Goal: Task Accomplishment & Management: Manage account settings

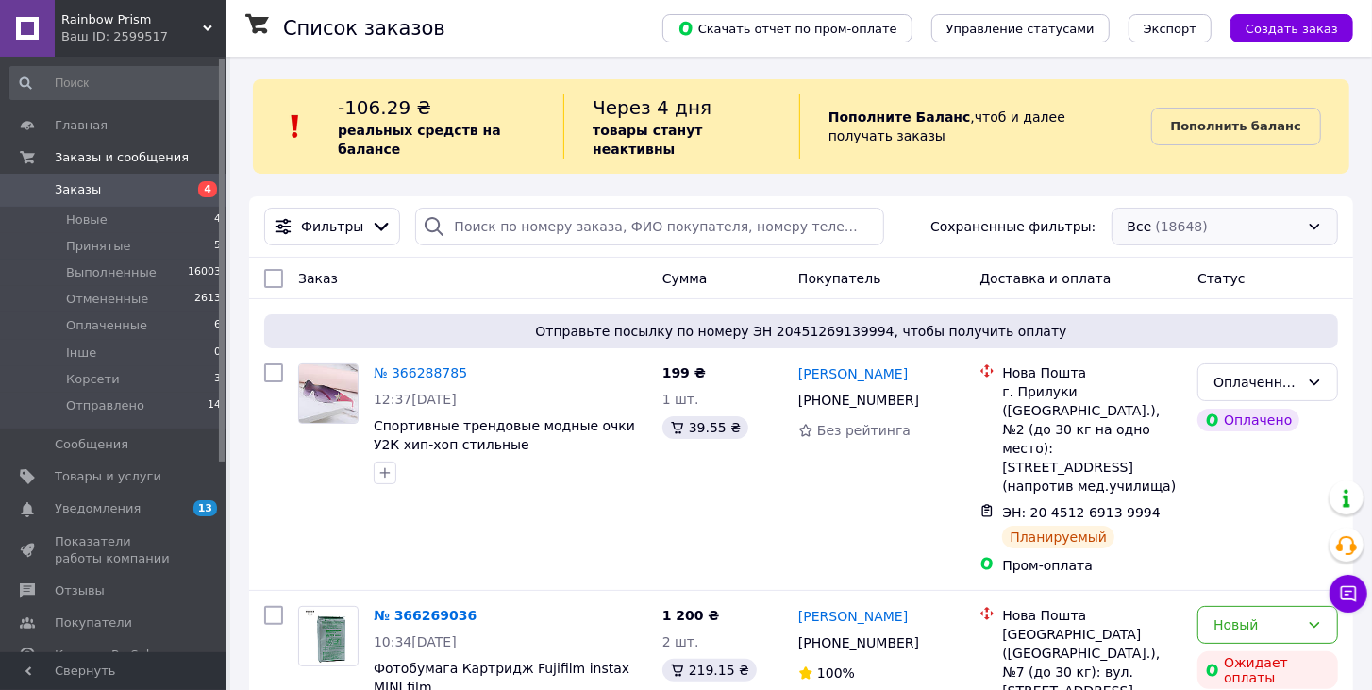
click at [1243, 215] on div "Все (18648)" at bounding box center [1224, 227] width 226 height 38
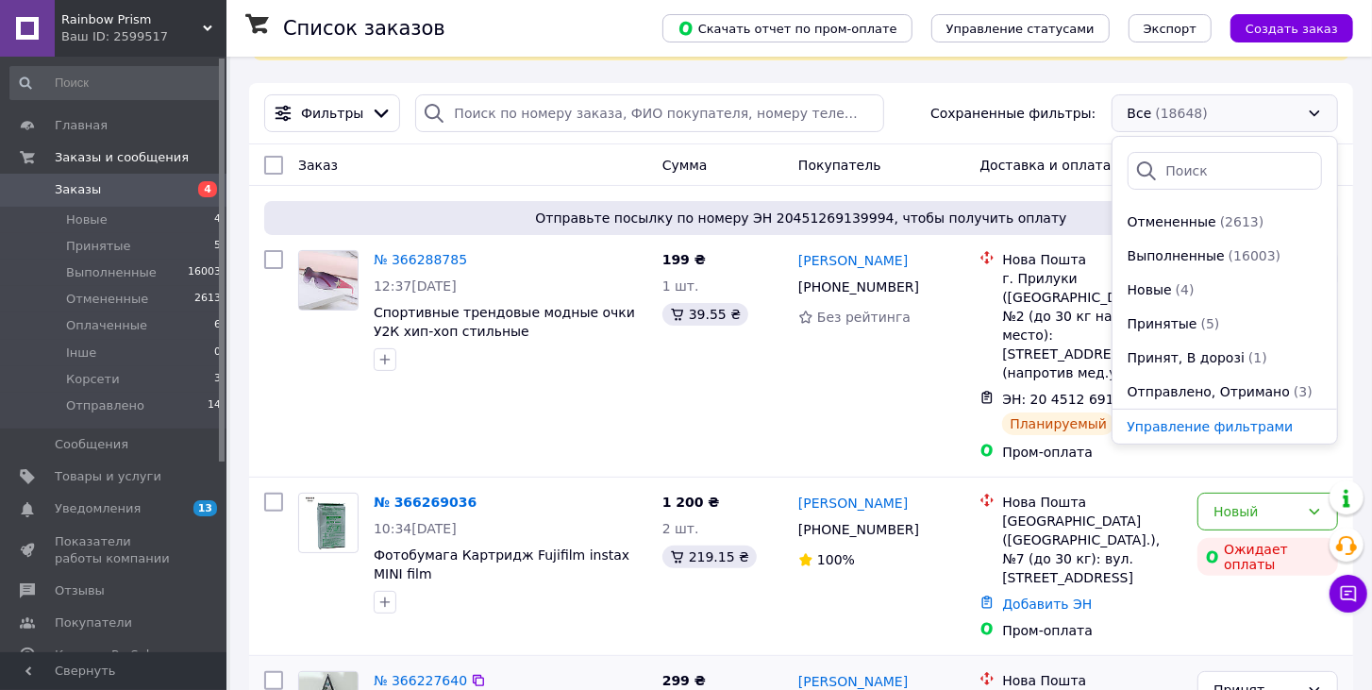
scroll to position [323, 0]
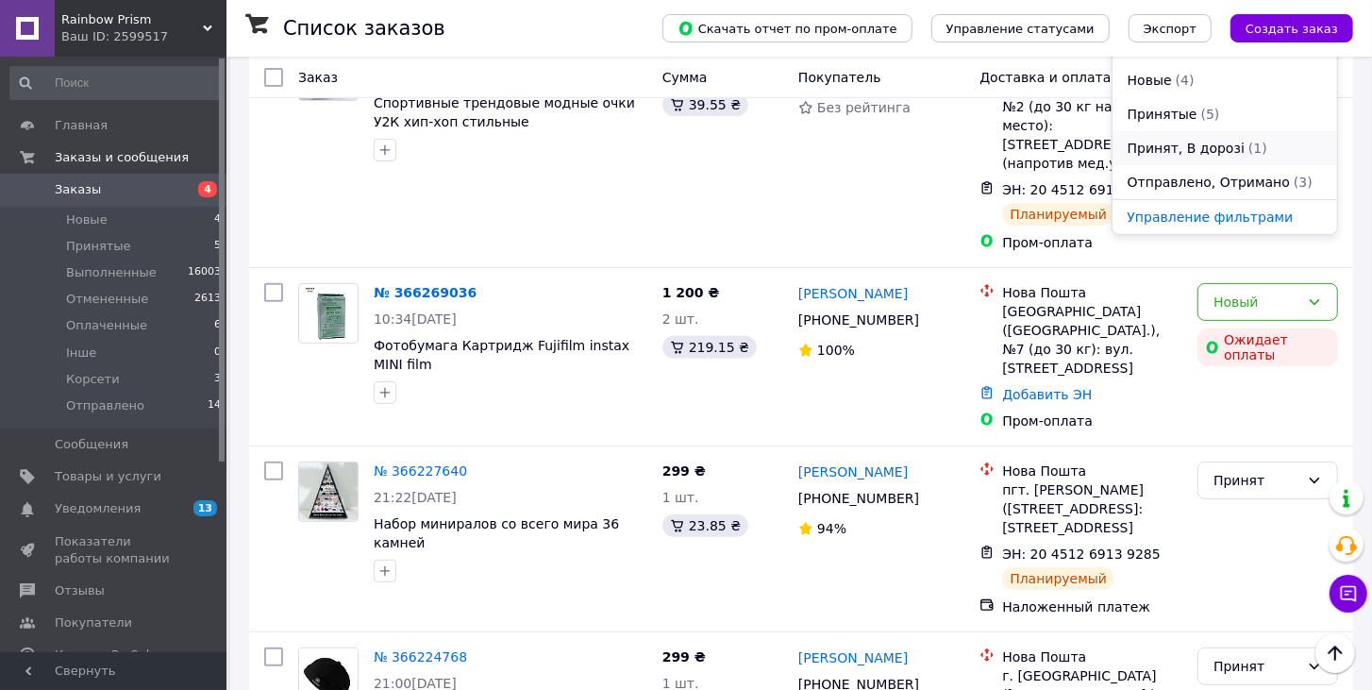
click at [1226, 139] on span "Принят, В дорозі" at bounding box center [1186, 148] width 117 height 19
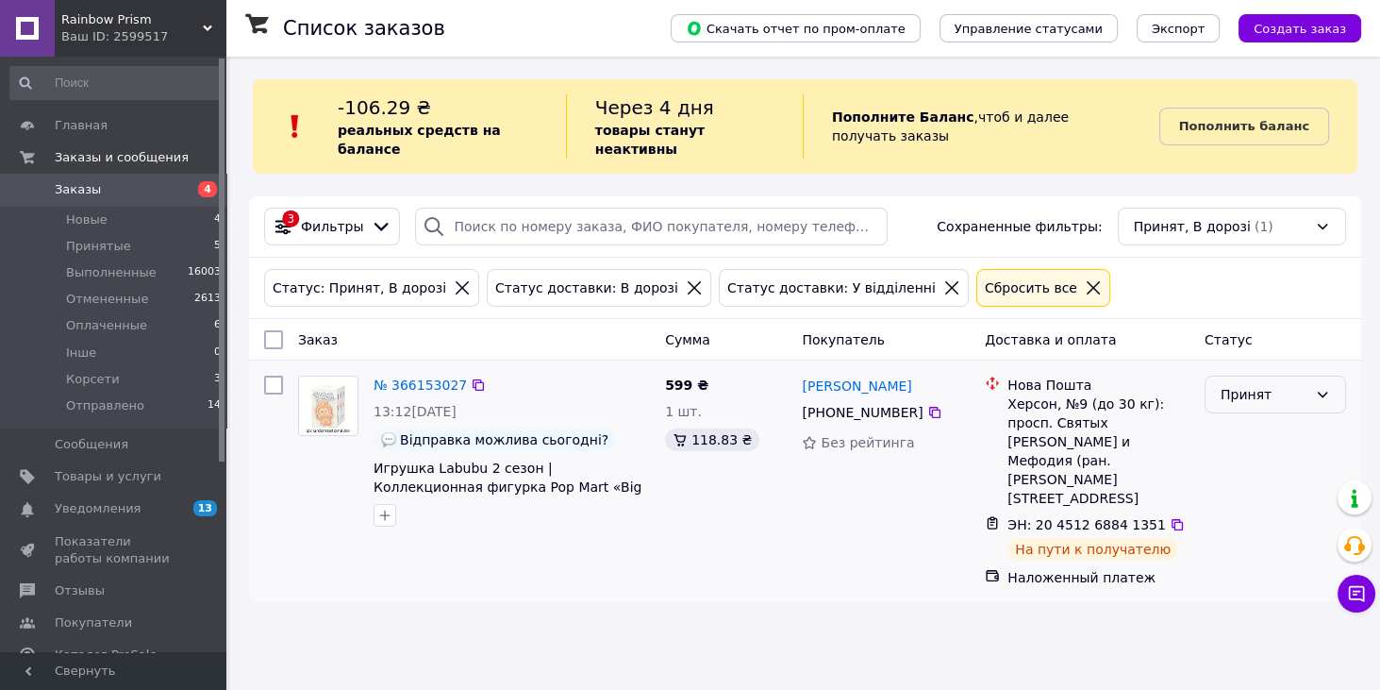
click at [1268, 376] on div "Принят" at bounding box center [1276, 395] width 142 height 38
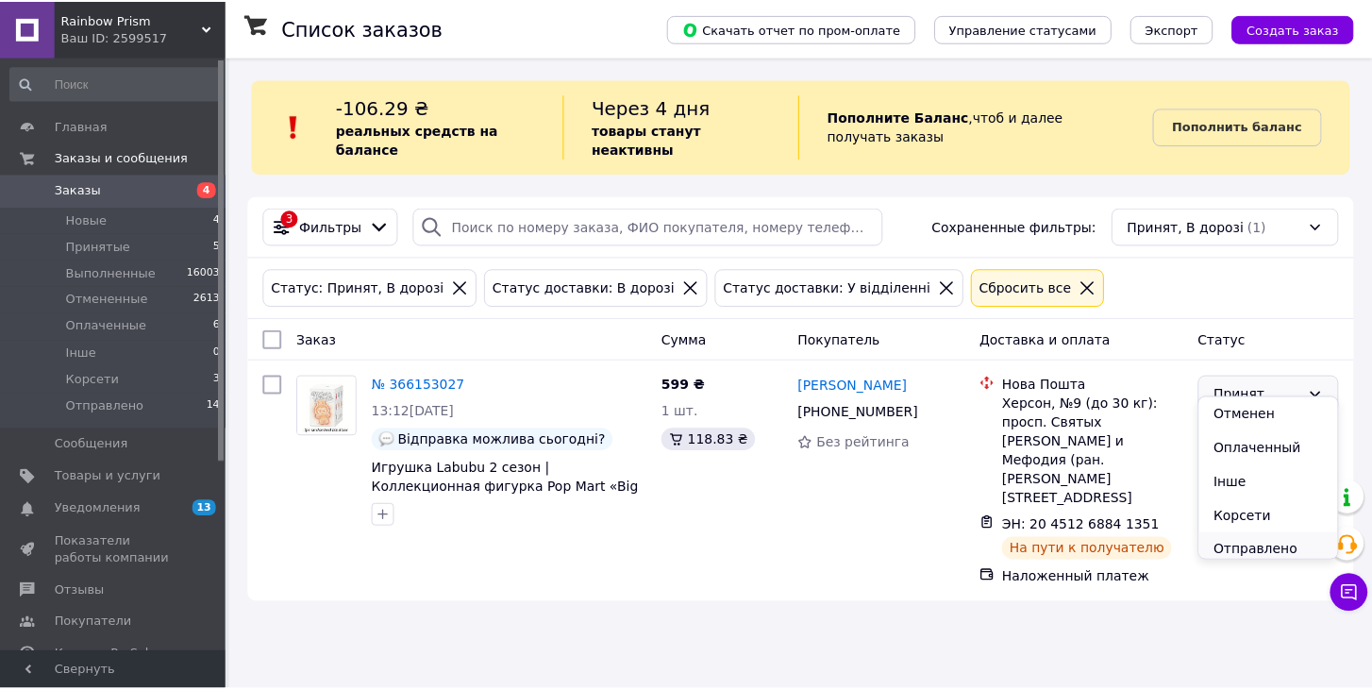
scroll to position [42, 0]
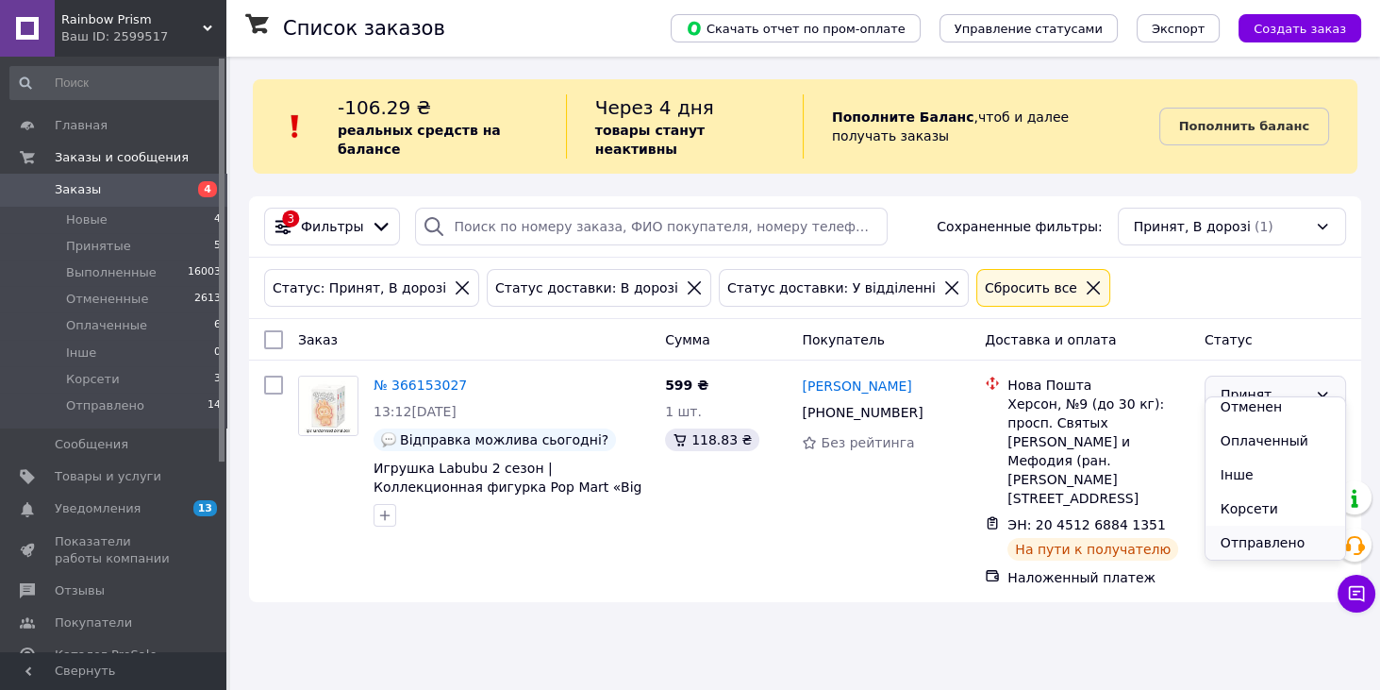
click at [1271, 537] on li "Отправлено" at bounding box center [1276, 543] width 140 height 34
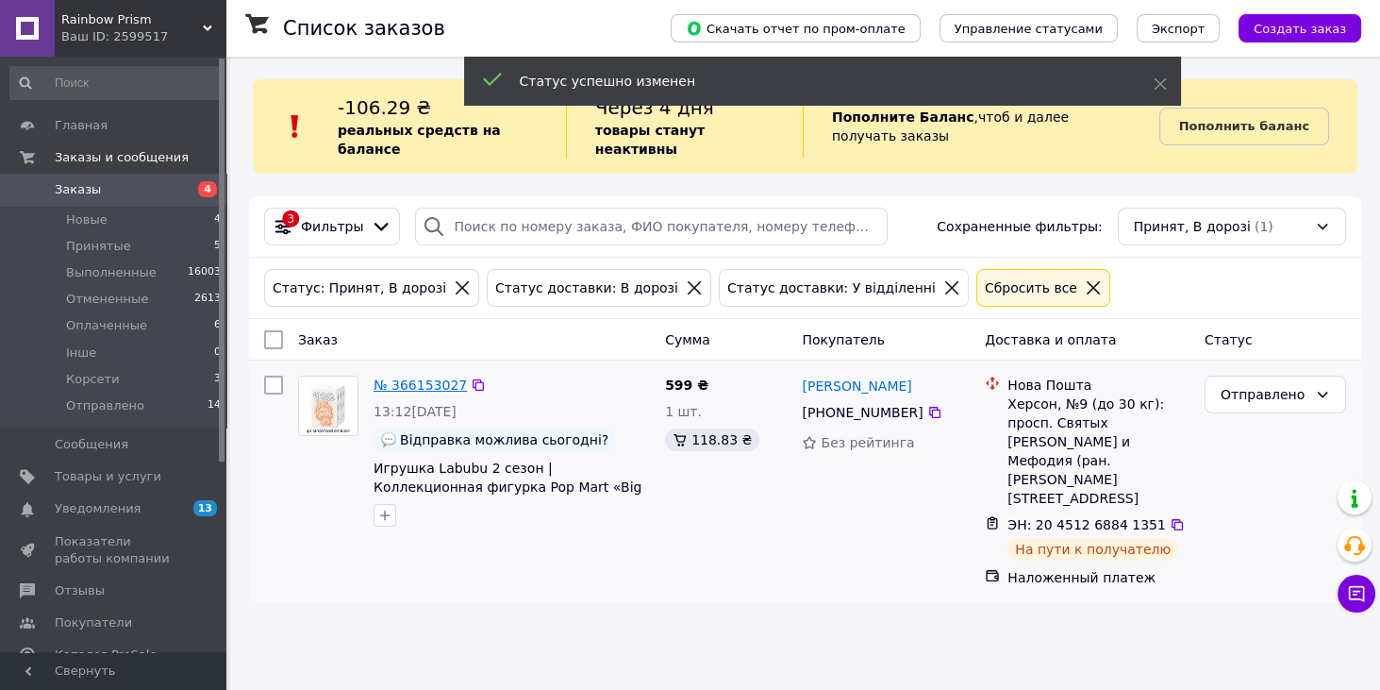
click at [431, 377] on link "№ 366153027" at bounding box center [420, 384] width 93 height 15
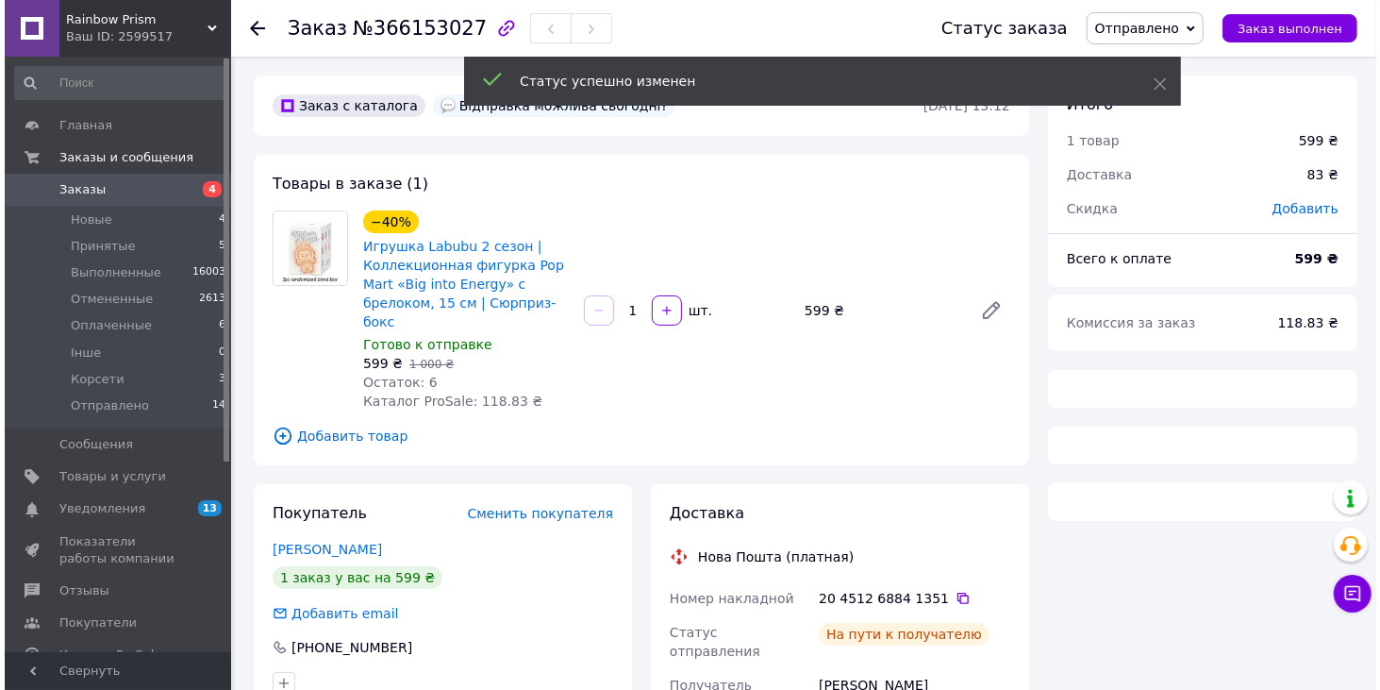
scroll to position [215, 0]
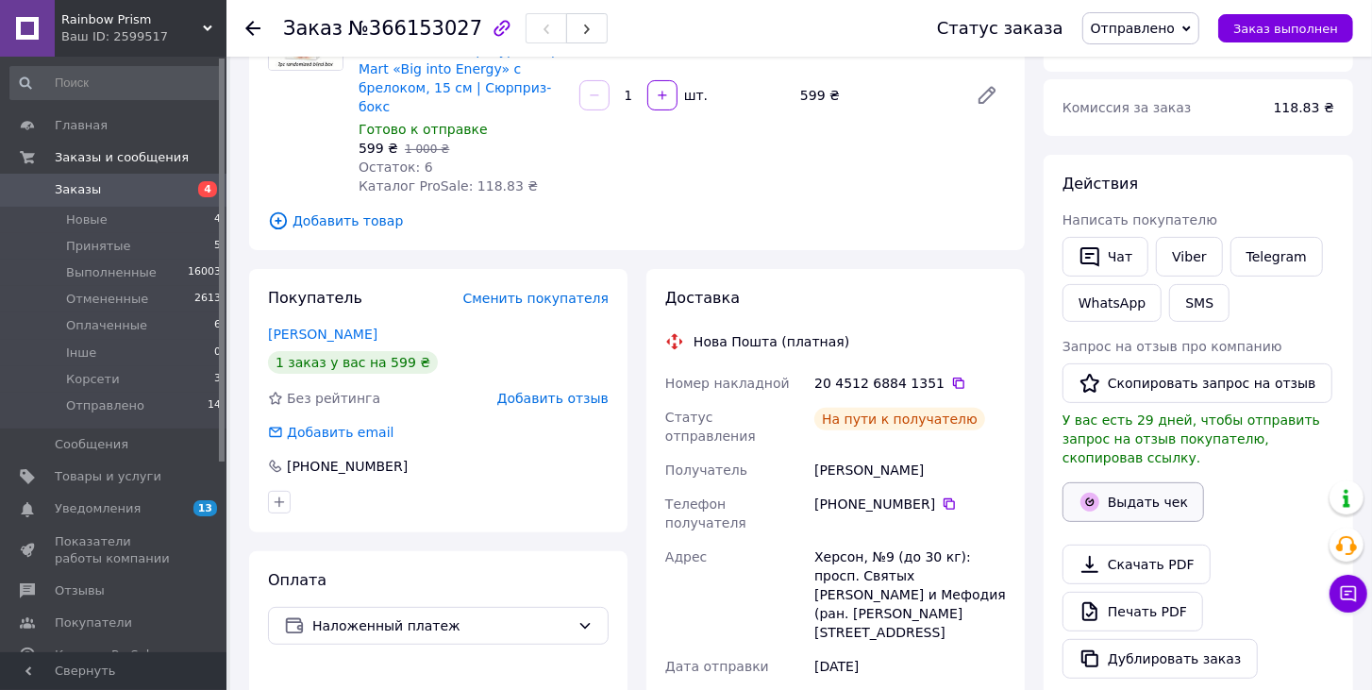
click at [1135, 482] on button "Выдать чек" at bounding box center [1133, 502] width 142 height 40
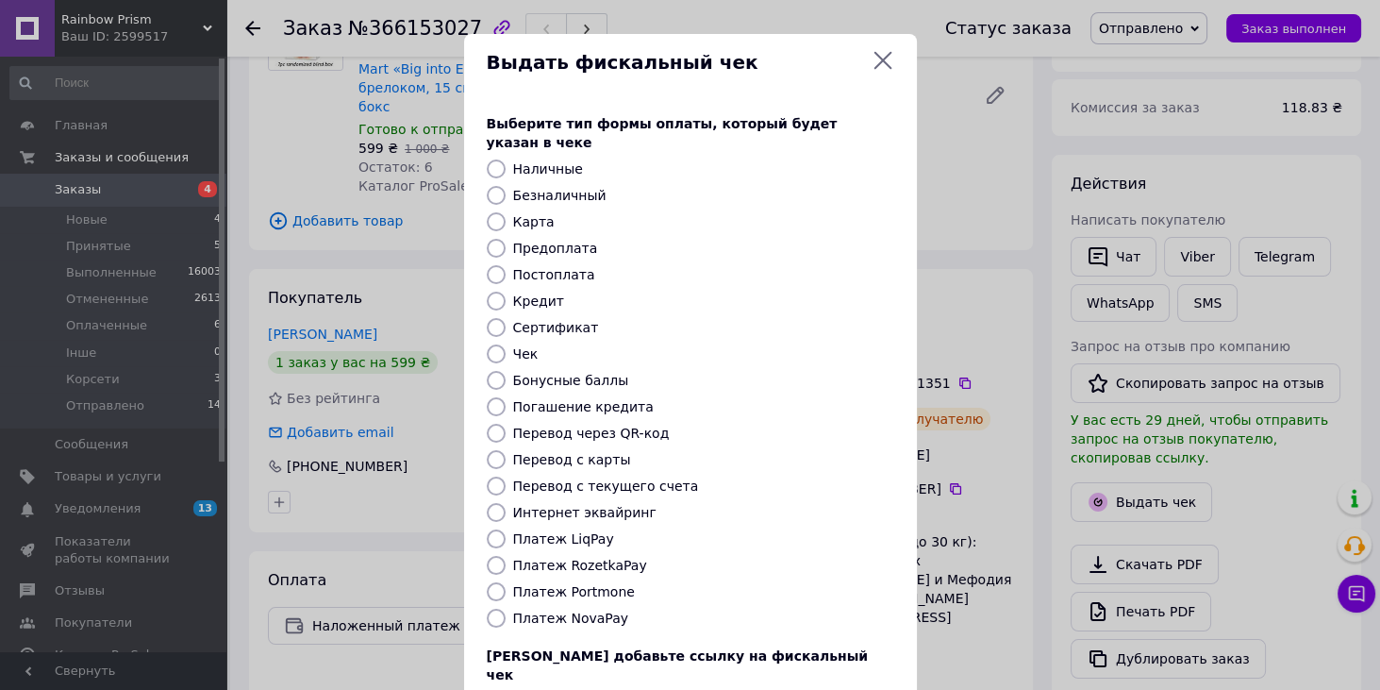
click at [560, 610] on label "Платеж NovaPay" at bounding box center [570, 617] width 115 height 15
click at [506, 609] on input "Платеж NovaPay" at bounding box center [496, 618] width 19 height 19
radio input "true"
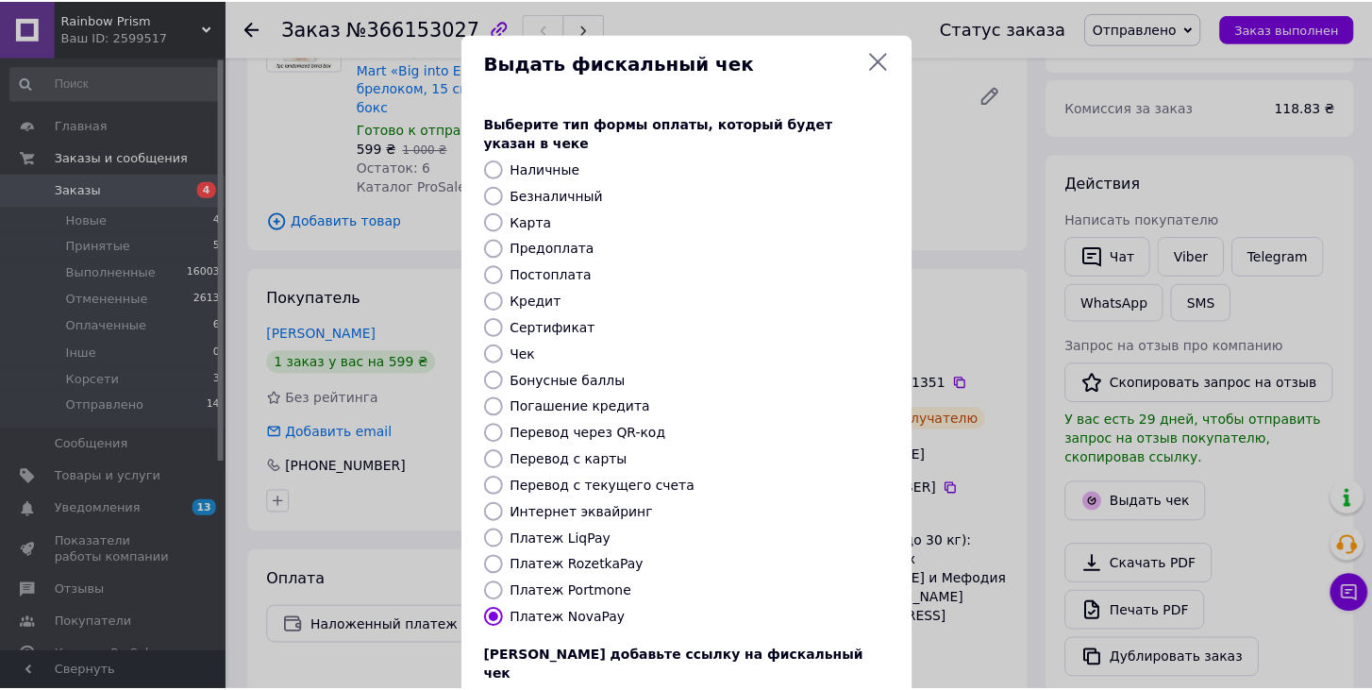
scroll to position [119, 0]
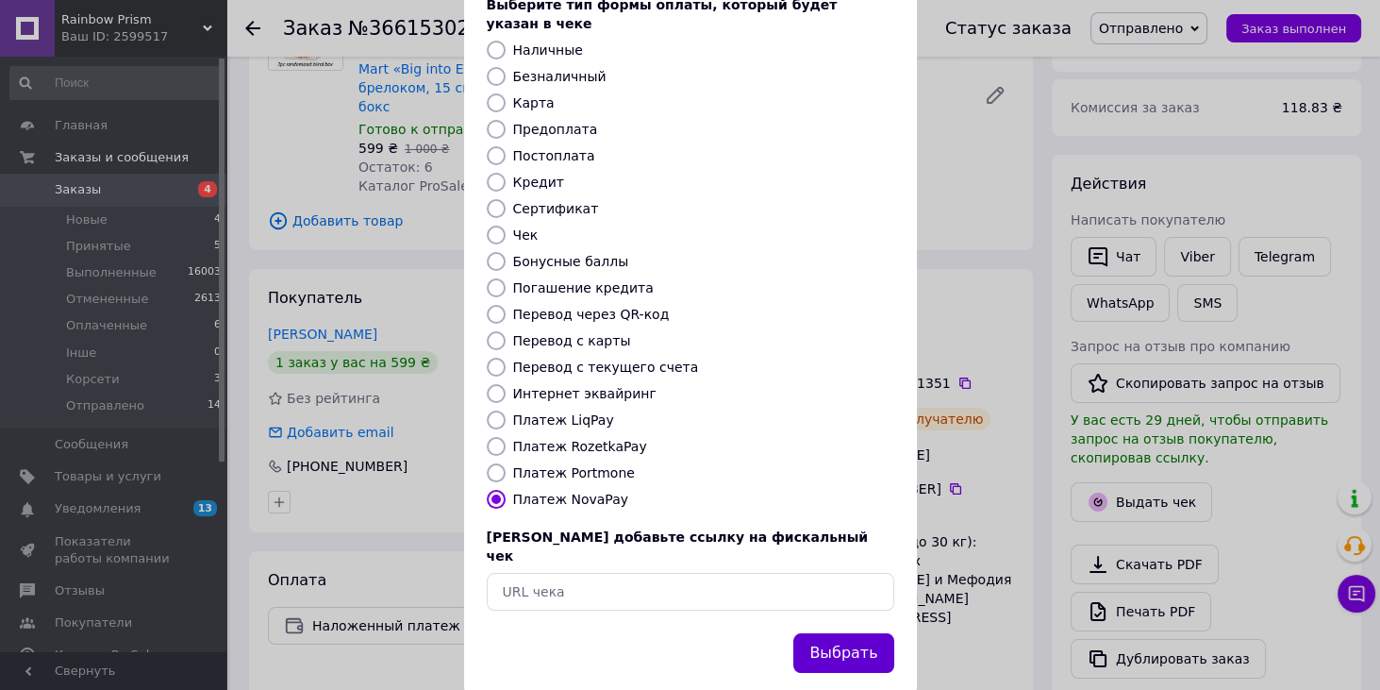
click at [850, 633] on button "Выбрать" at bounding box center [844, 653] width 100 height 41
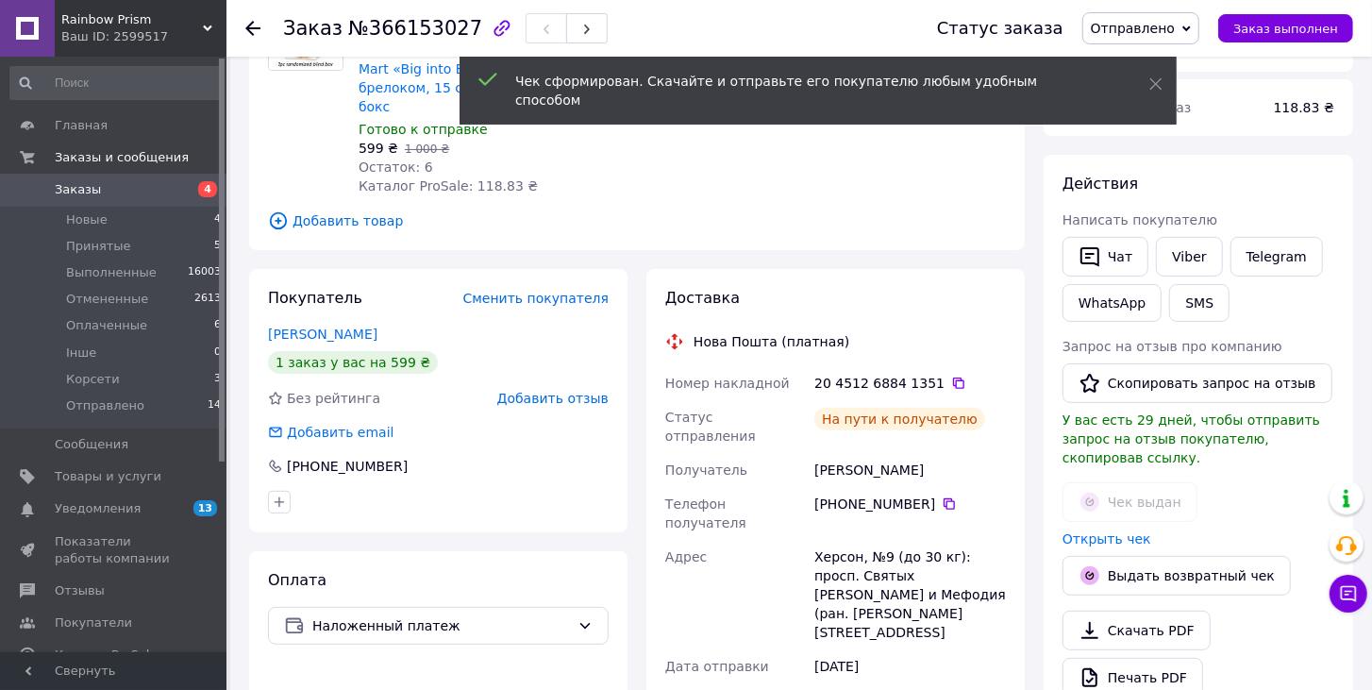
click at [146, 405] on li "Отправлено 14" at bounding box center [116, 411] width 232 height 36
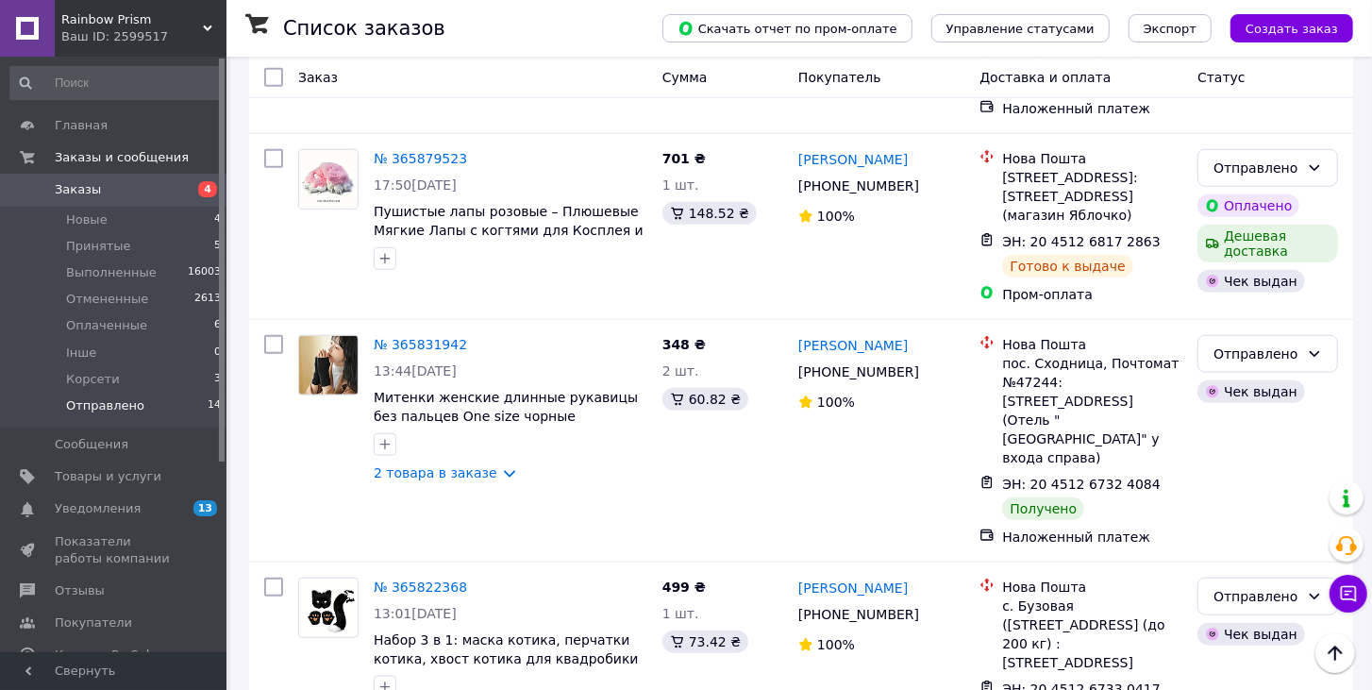
scroll to position [996, 0]
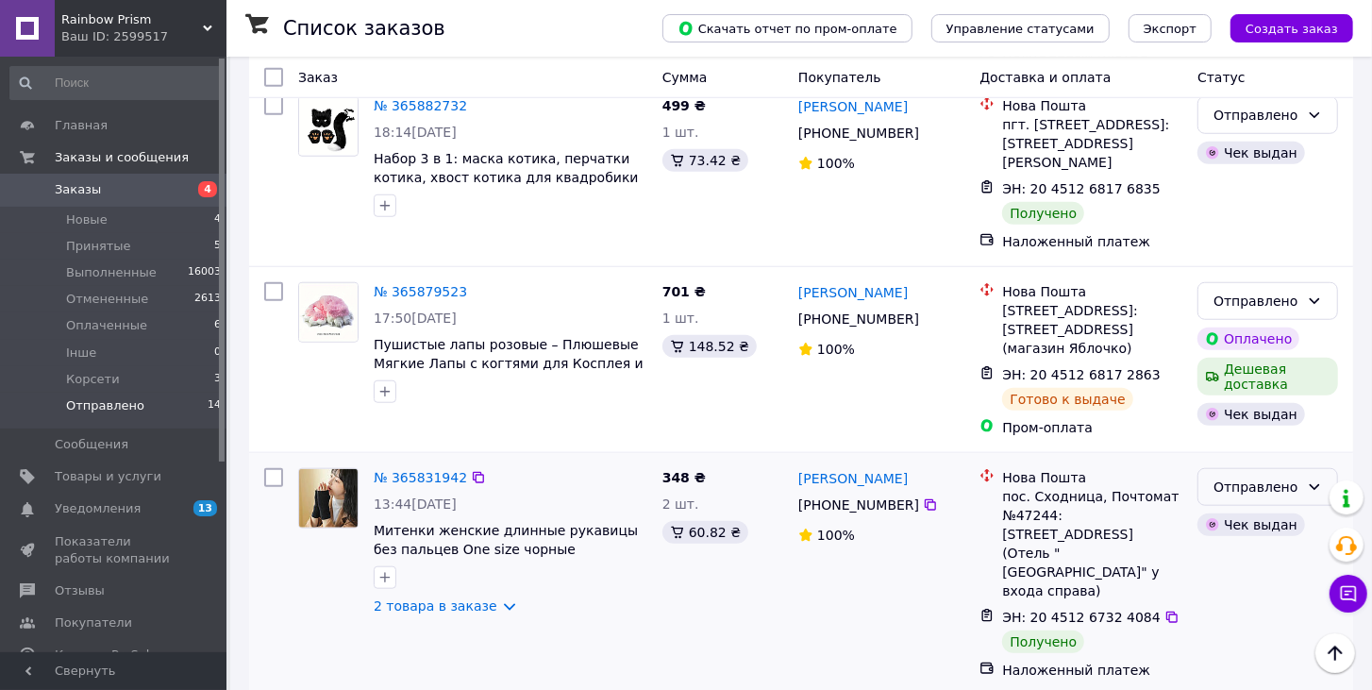
click at [1277, 476] on div "Отправлено" at bounding box center [1256, 486] width 86 height 21
click at [1252, 476] on li "Выполнен" at bounding box center [1267, 481] width 139 height 34
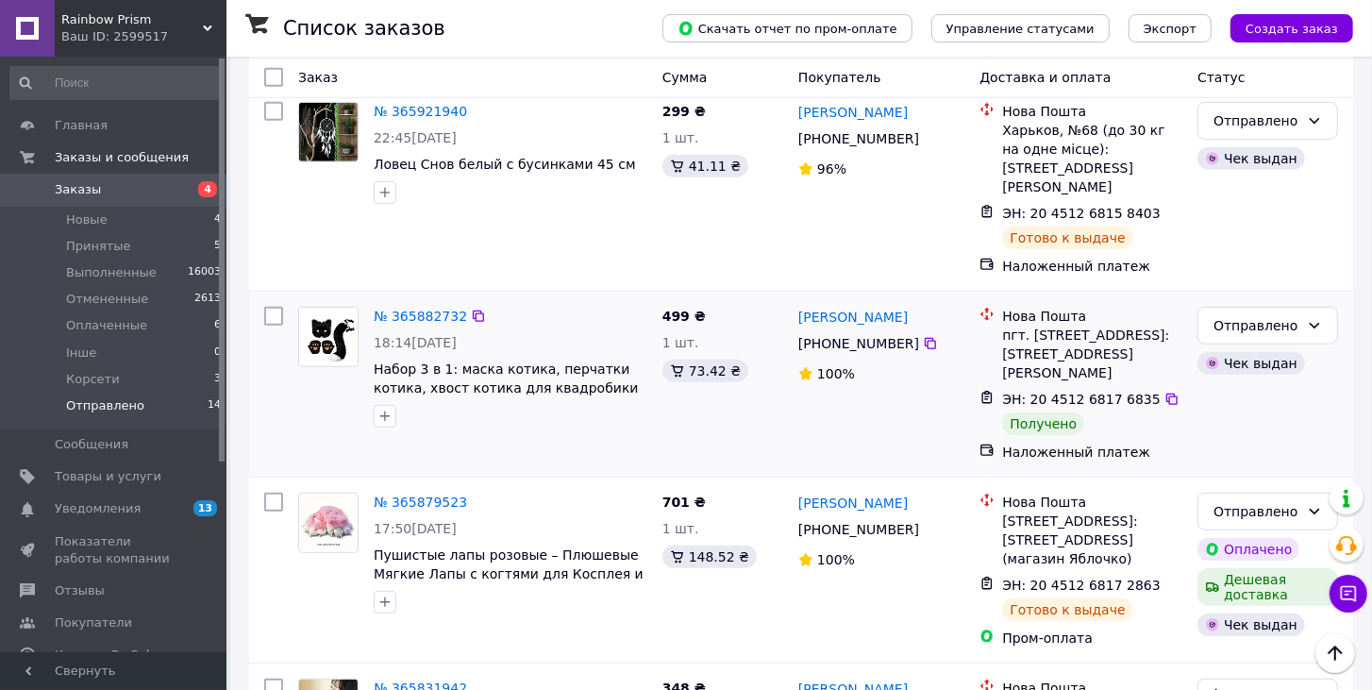
scroll to position [781, 0]
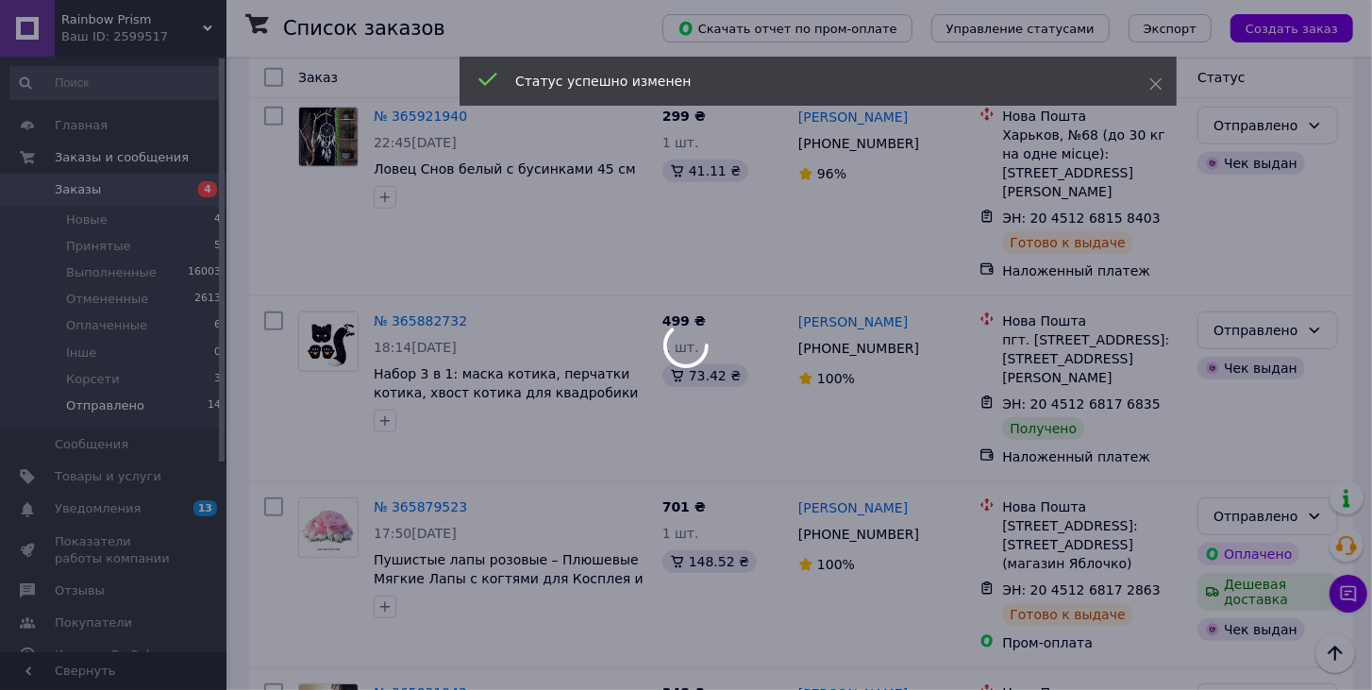
click at [1277, 234] on div at bounding box center [686, 345] width 1372 height 690
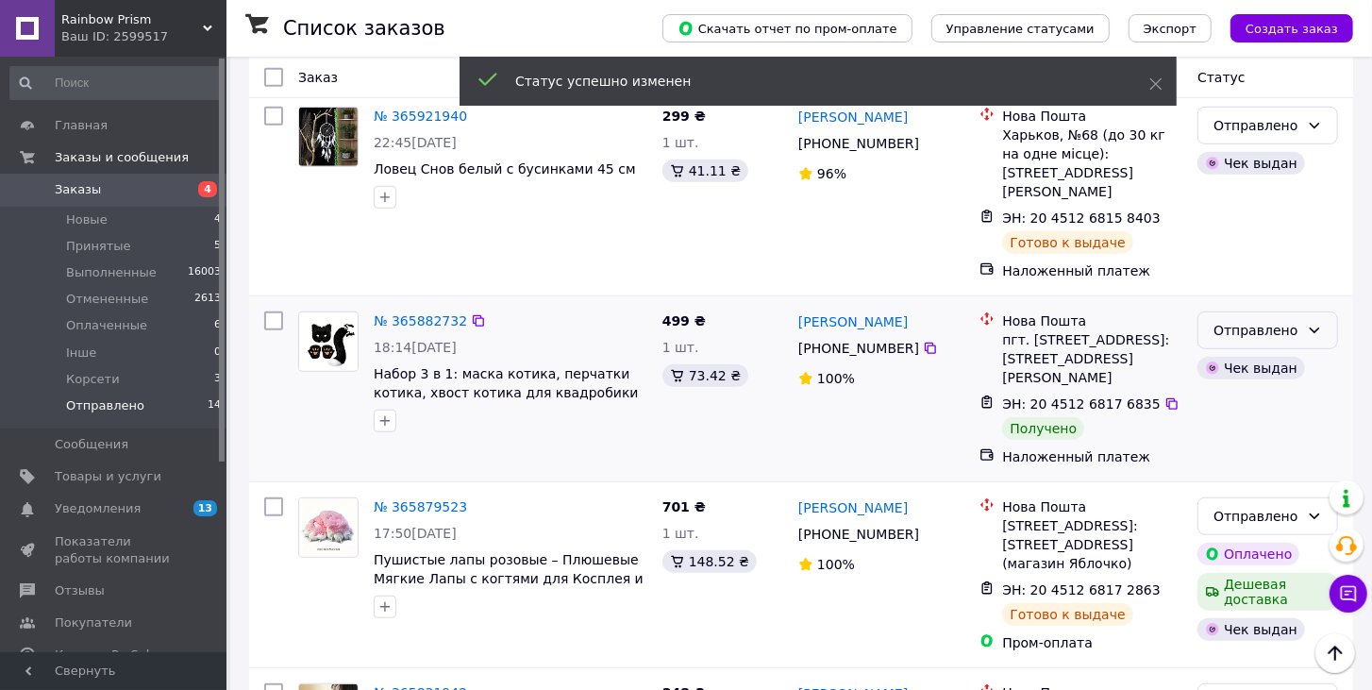
click at [1272, 320] on div "Отправлено" at bounding box center [1256, 330] width 86 height 21
click at [1251, 304] on li "Выполнен" at bounding box center [1267, 307] width 139 height 34
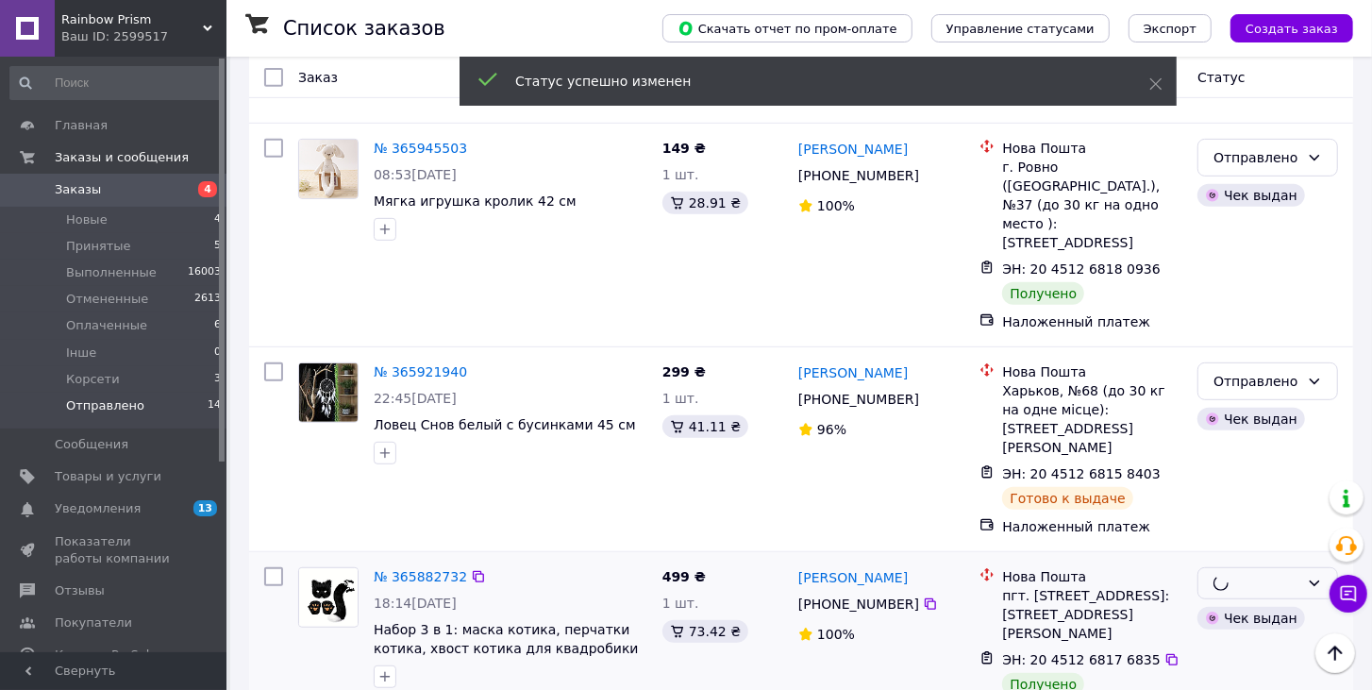
scroll to position [295, 0]
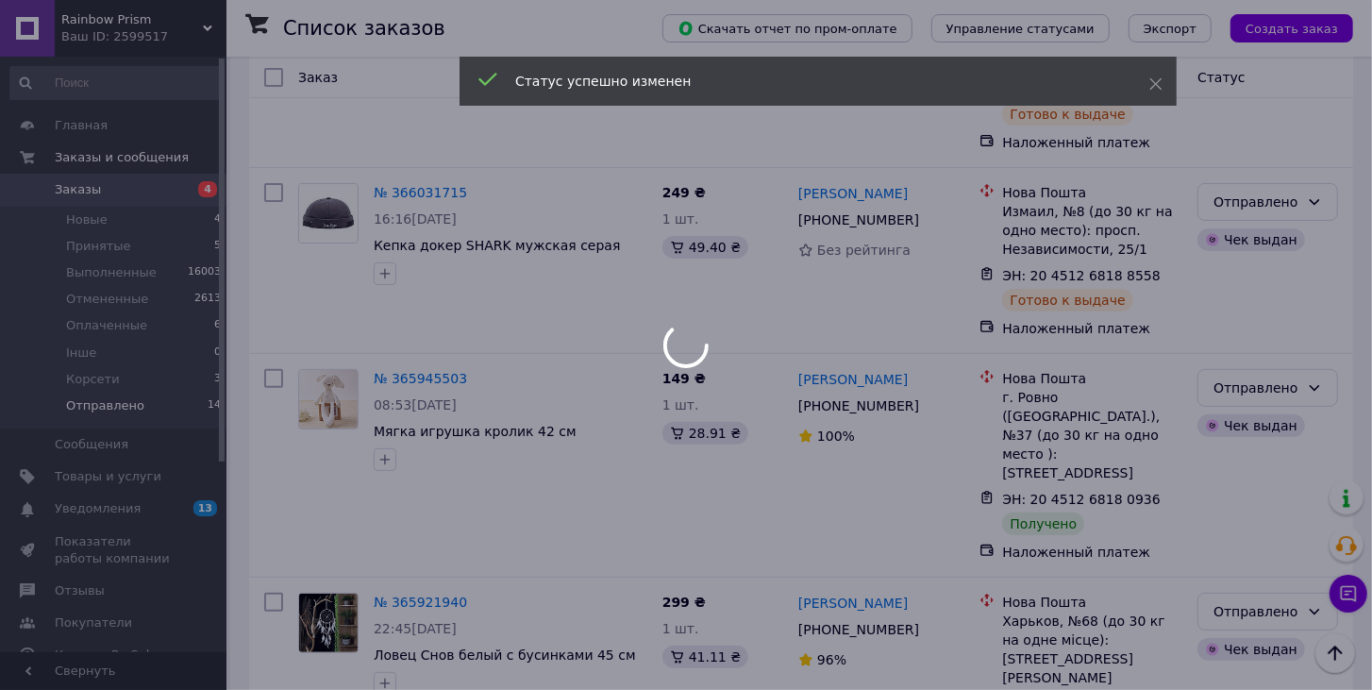
click at [1272, 348] on div at bounding box center [686, 345] width 1372 height 690
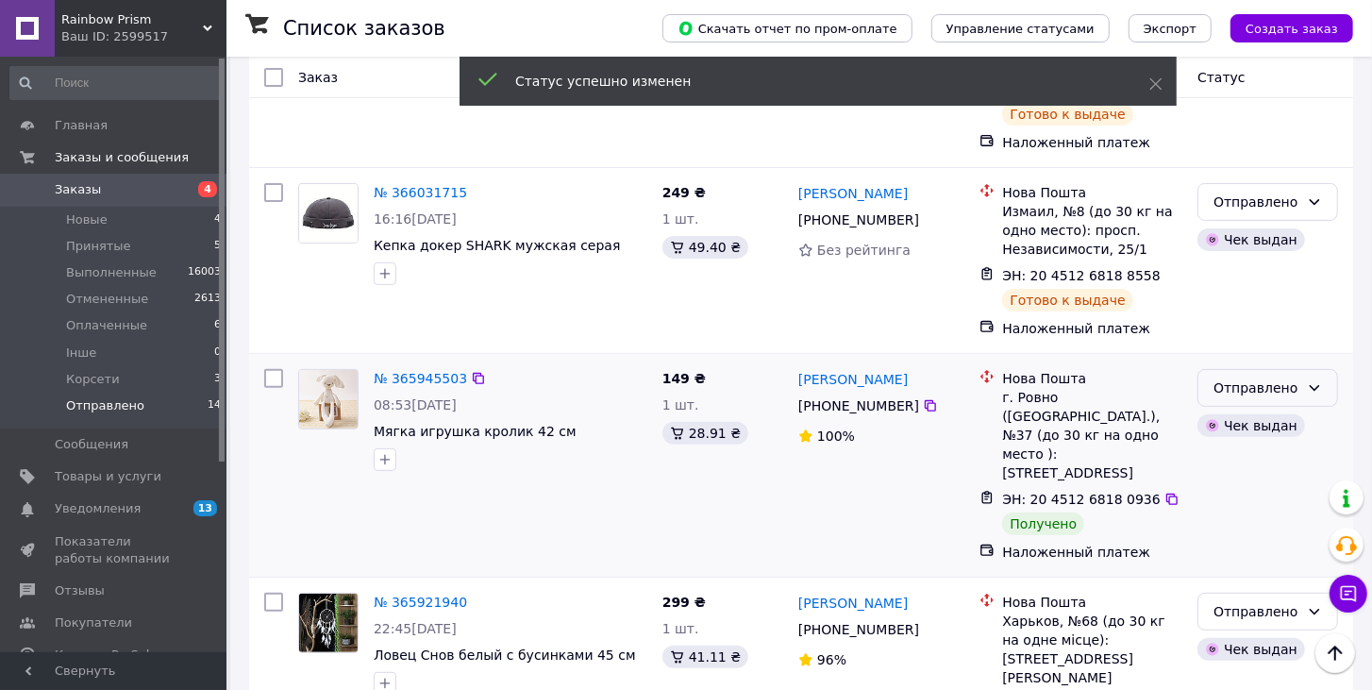
click at [1259, 377] on div "Отправлено" at bounding box center [1256, 387] width 86 height 21
click at [1246, 427] on li "Выполнен" at bounding box center [1267, 421] width 139 height 34
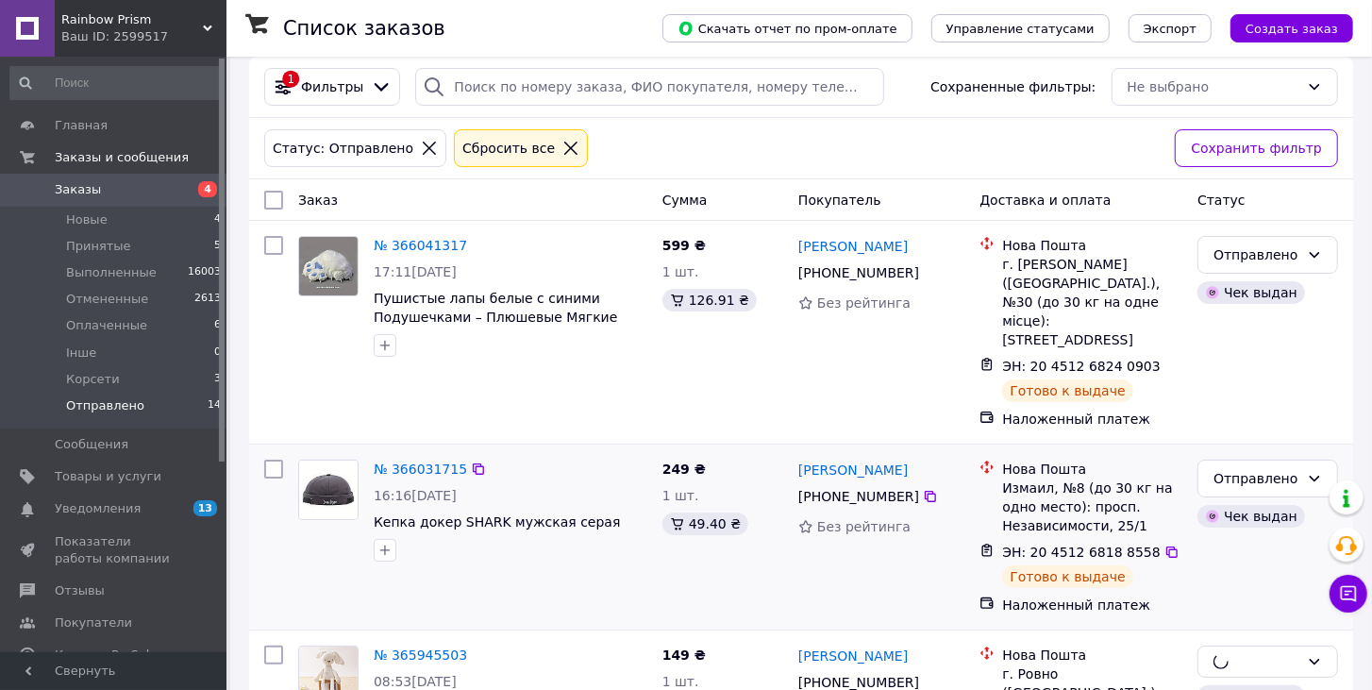
scroll to position [0, 0]
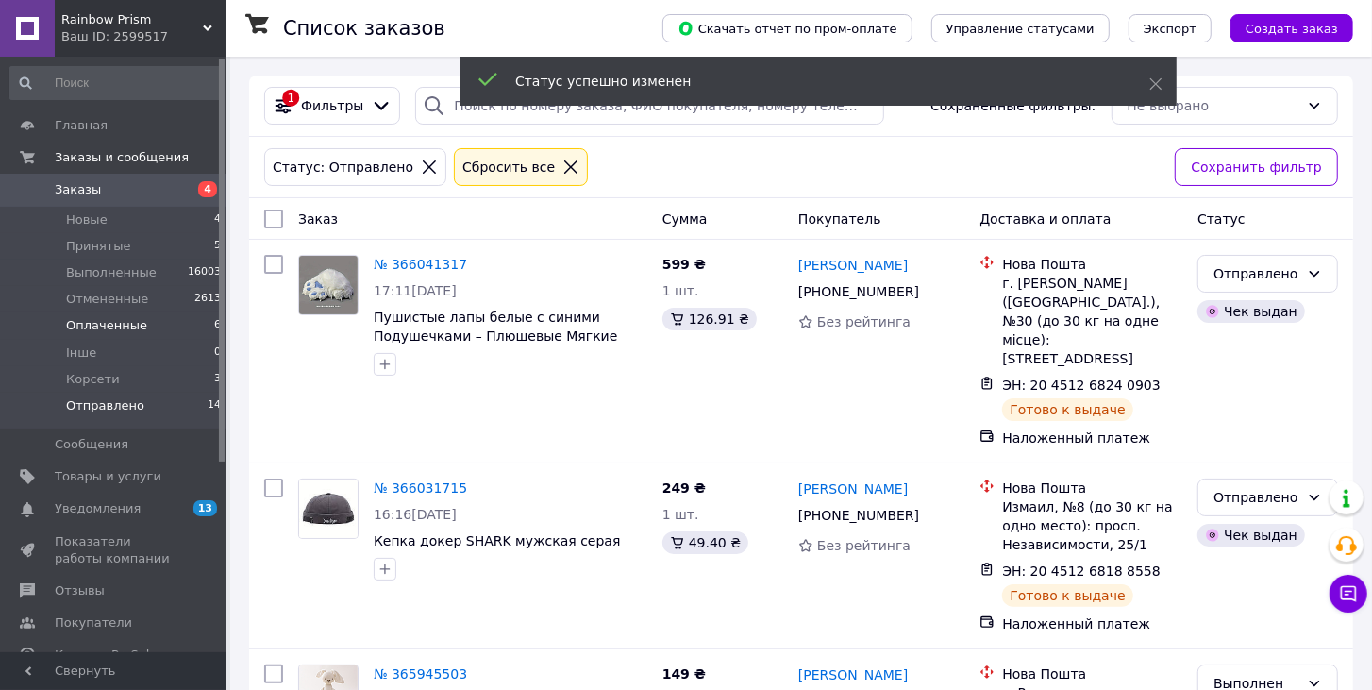
click at [186, 320] on li "Оплаченные 6" at bounding box center [116, 325] width 232 height 26
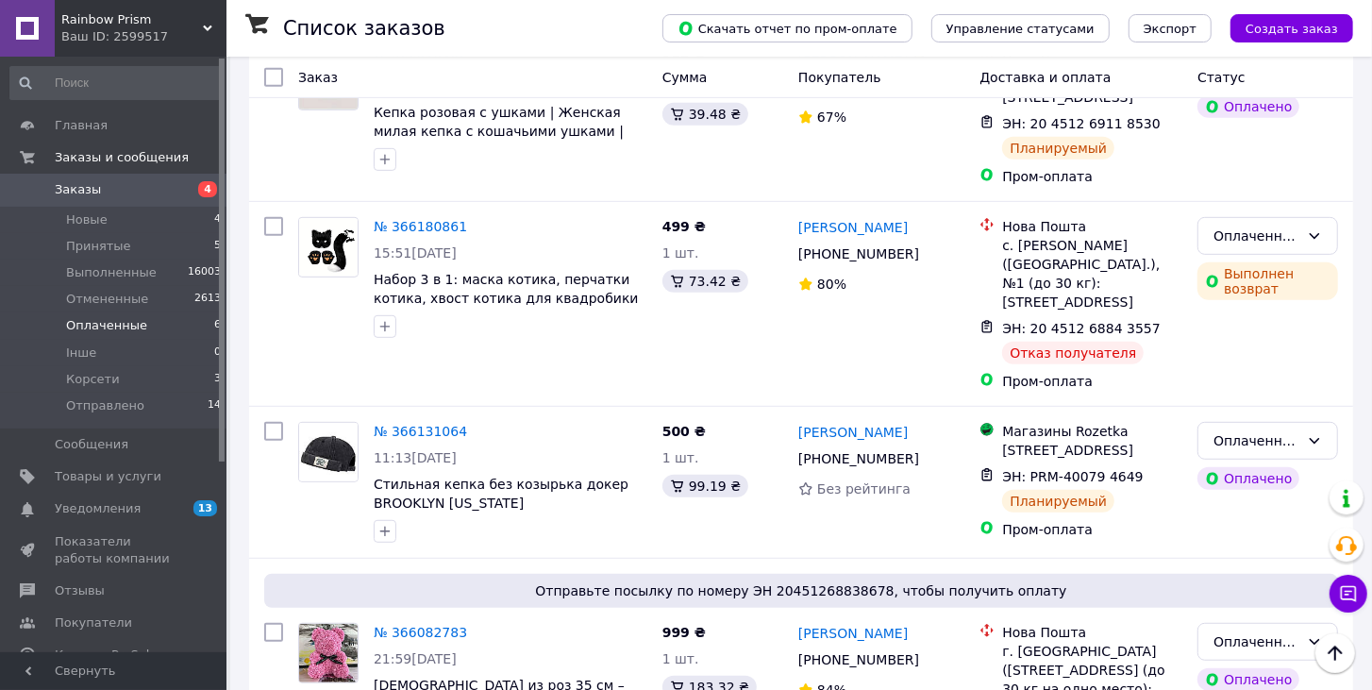
scroll to position [533, 0]
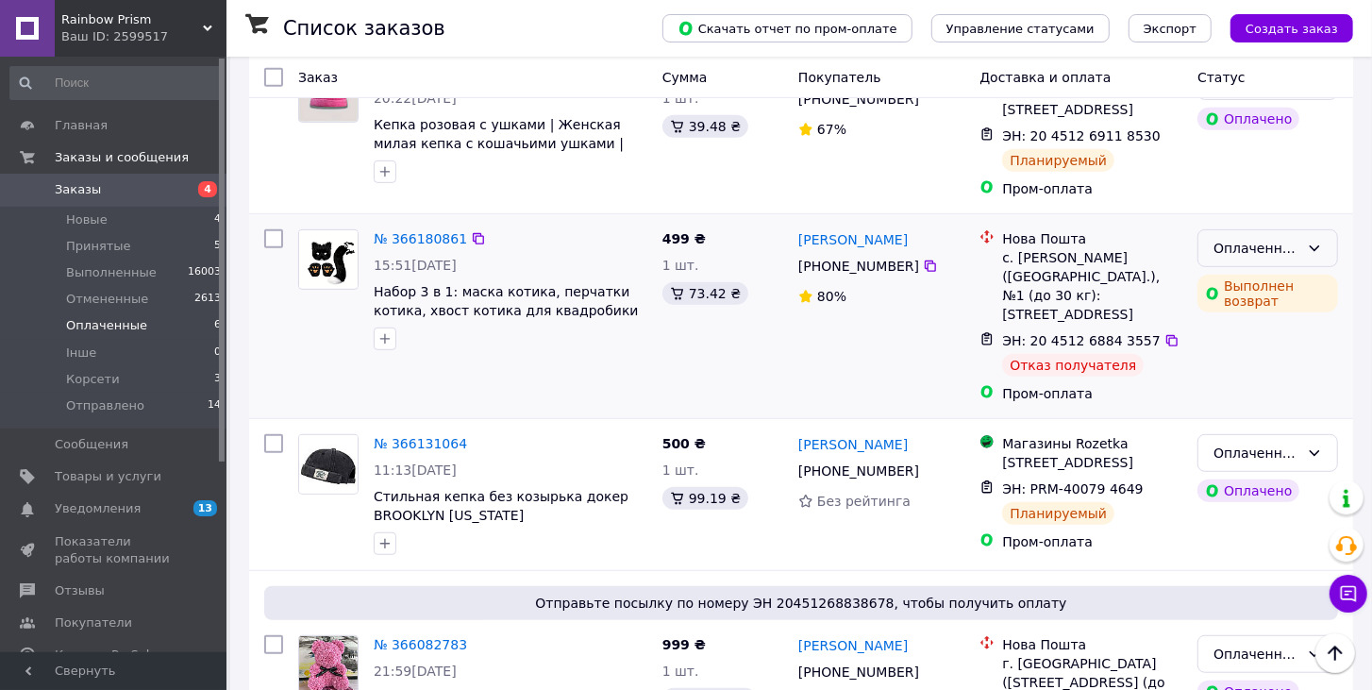
click at [1280, 238] on div "Оплаченный" at bounding box center [1256, 248] width 86 height 21
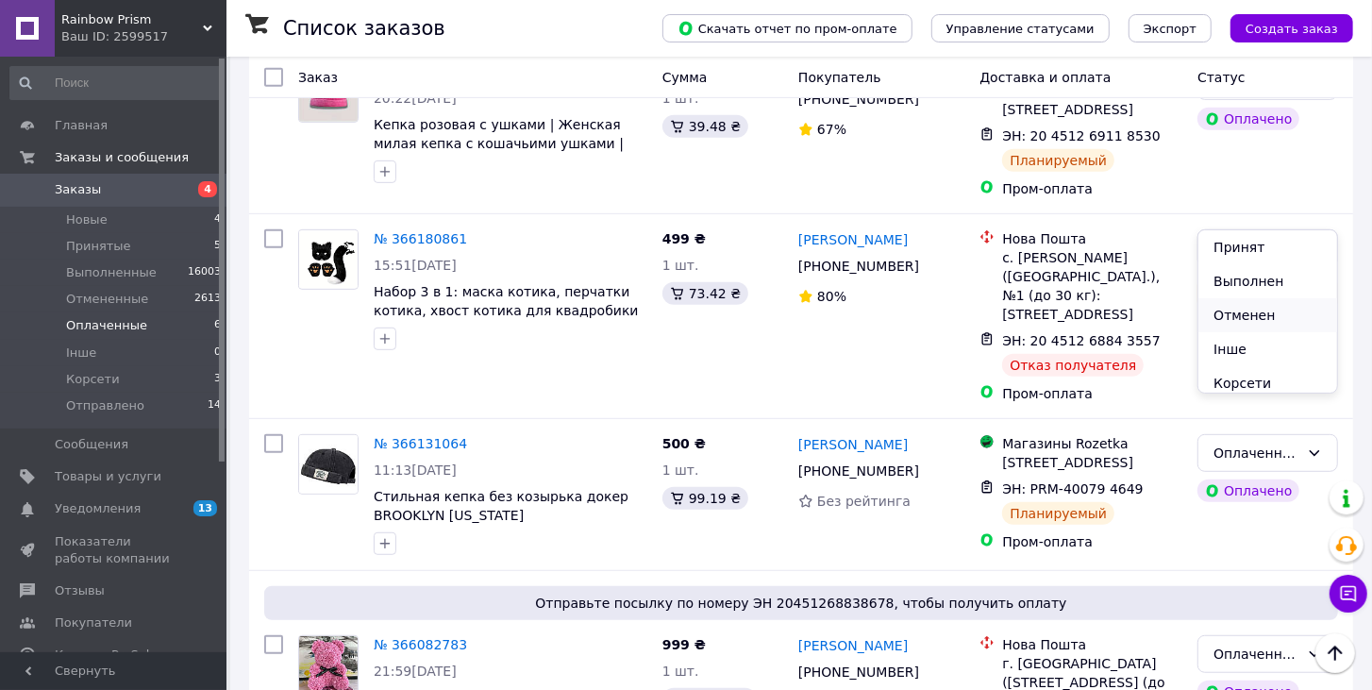
click at [1250, 314] on li "Отменен" at bounding box center [1267, 315] width 139 height 34
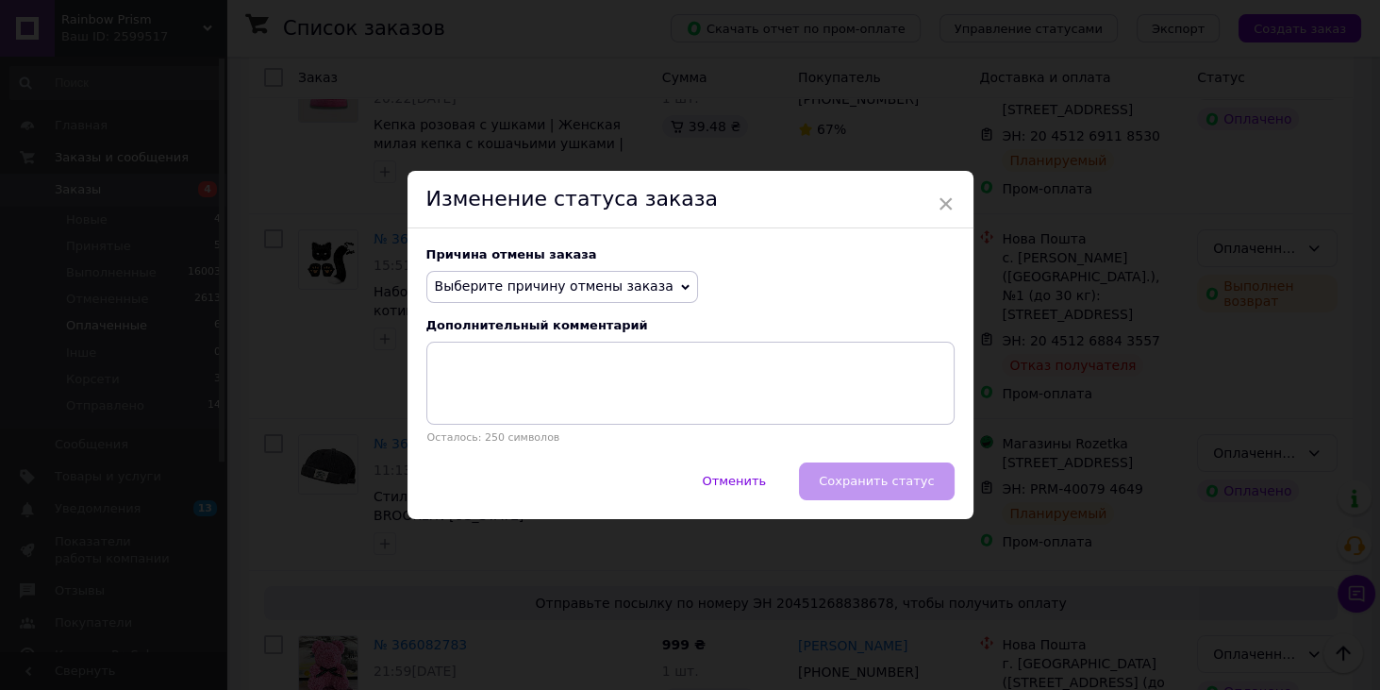
click at [576, 286] on span "Выберите причину отмены заказа" at bounding box center [554, 285] width 239 height 15
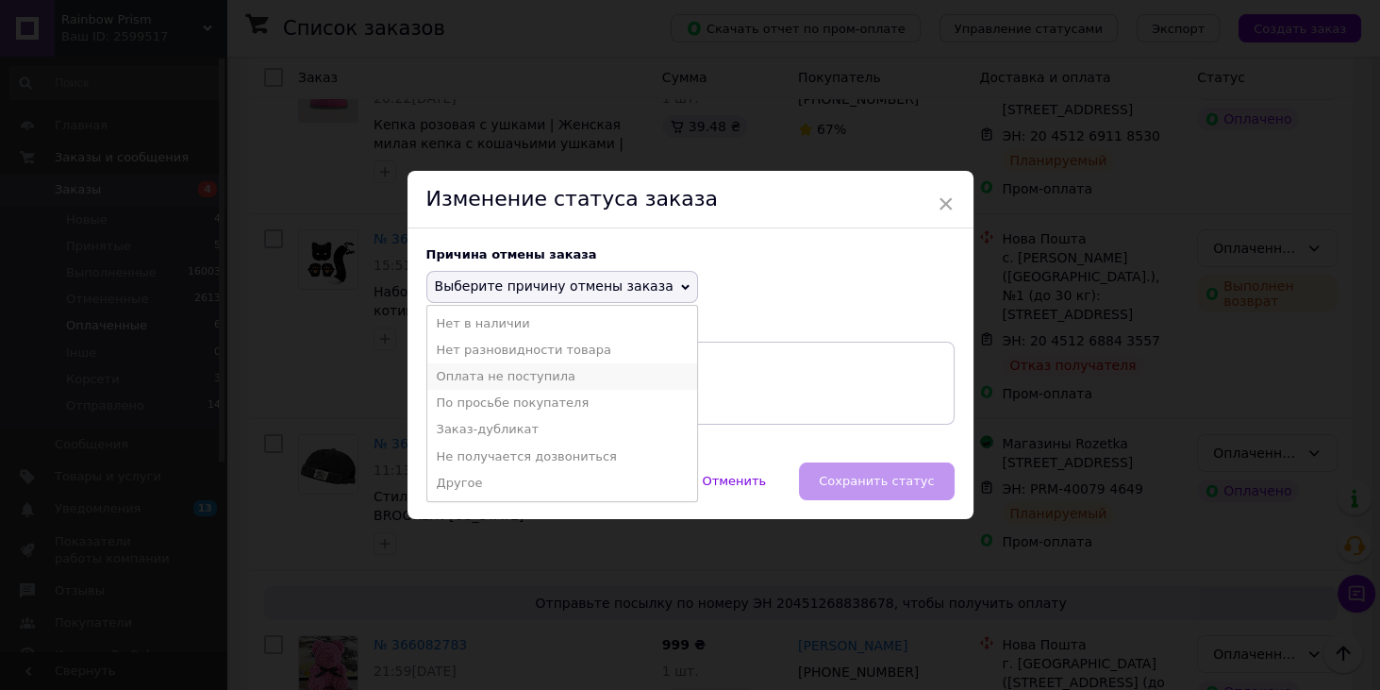
click at [491, 375] on li "Оплата не поступила" at bounding box center [562, 376] width 270 height 26
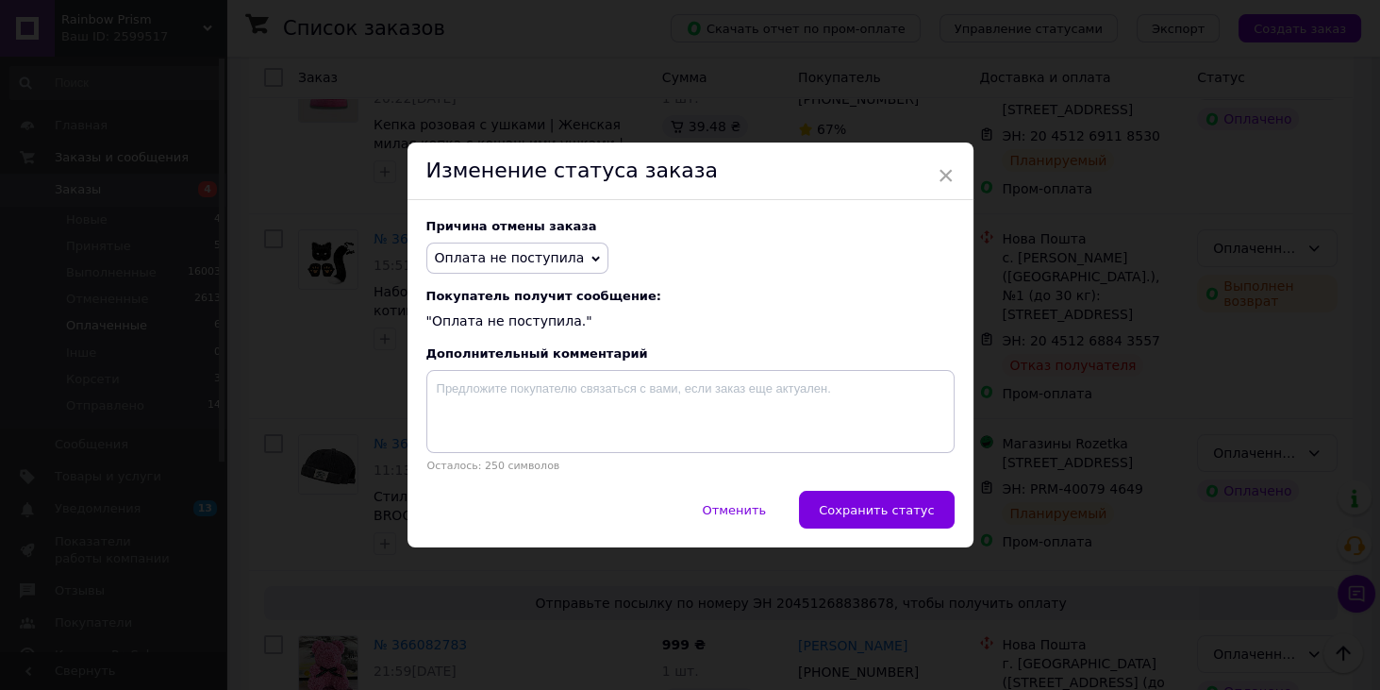
click at [929, 528] on button "Сохранить статус" at bounding box center [876, 510] width 155 height 38
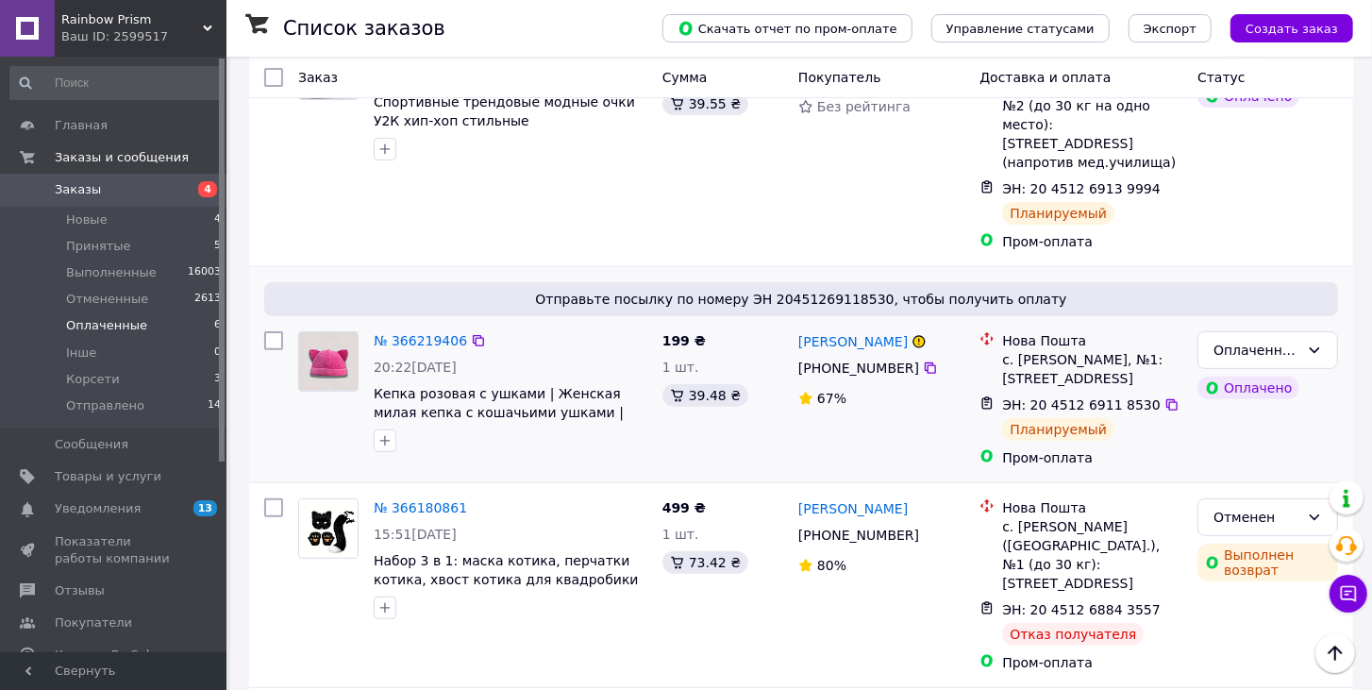
scroll to position [0, 0]
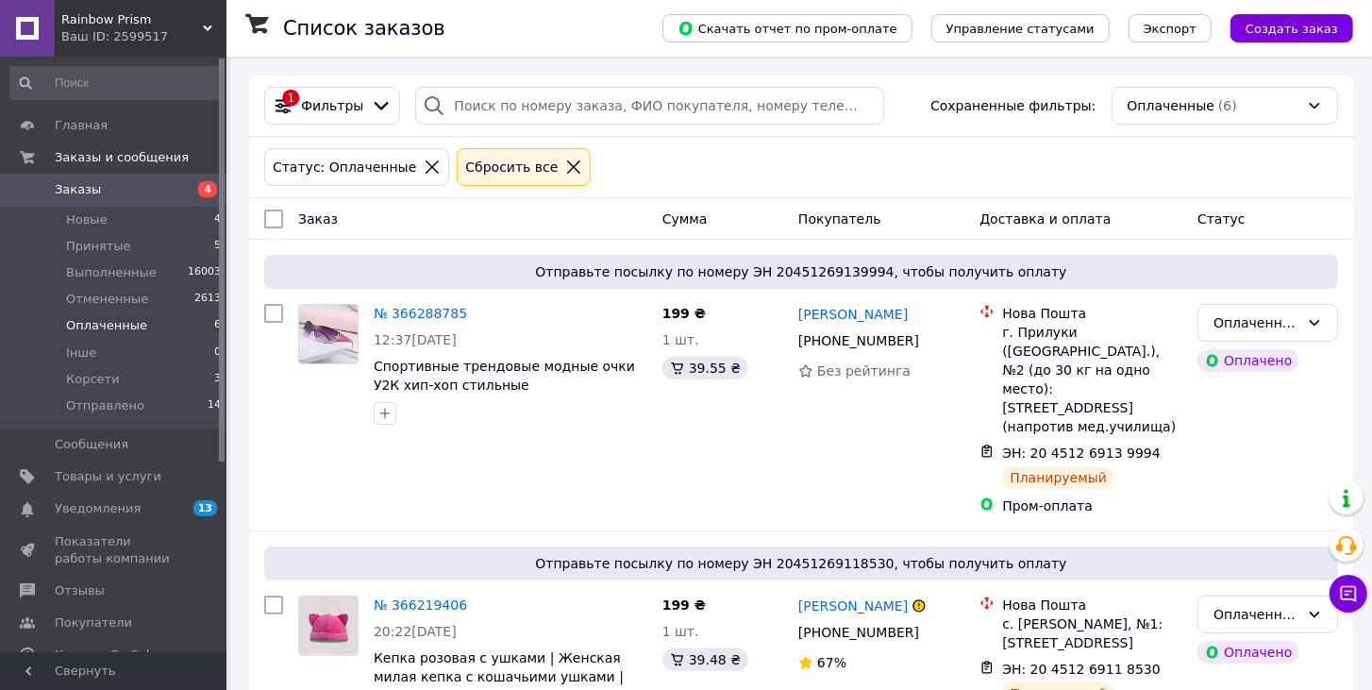
click at [272, 213] on input "checkbox" at bounding box center [273, 218] width 19 height 19
checkbox input "true"
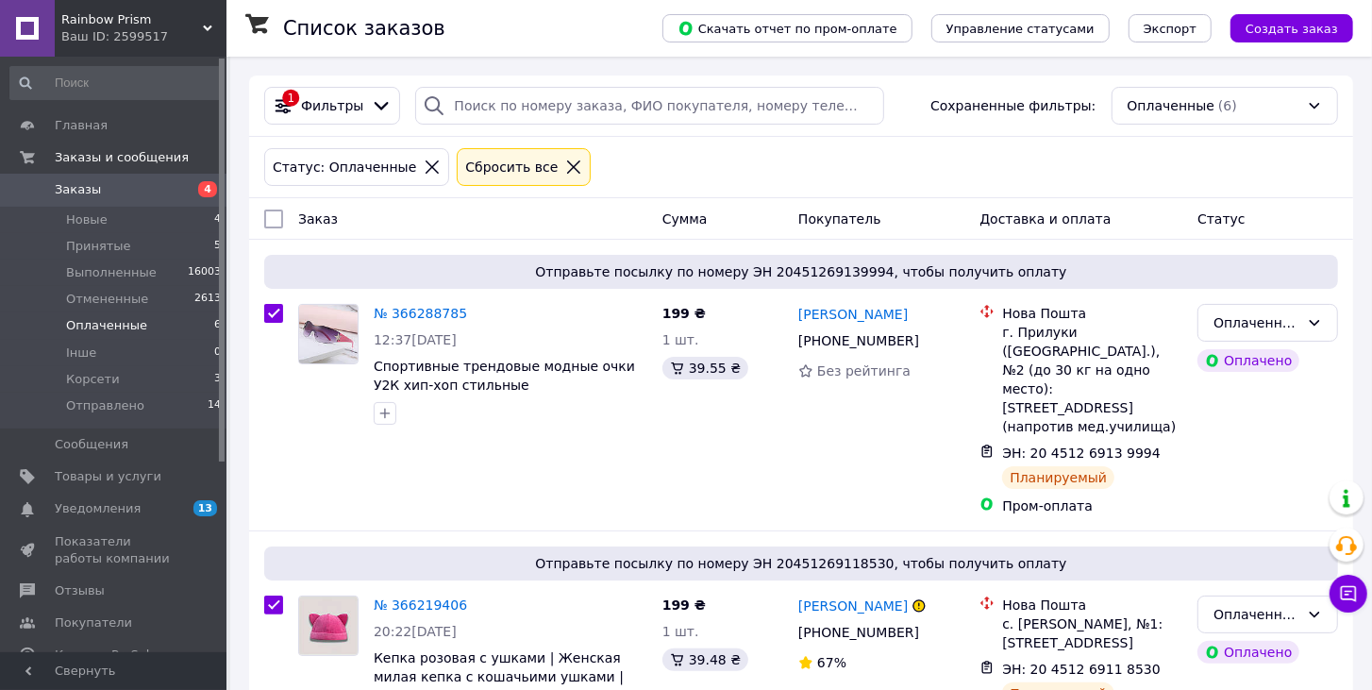
checkbox input "true"
drag, startPoint x: 152, startPoint y: 209, endPoint x: 139, endPoint y: 220, distance: 17.4
click at [152, 209] on li "Новые 4" at bounding box center [116, 220] width 232 height 26
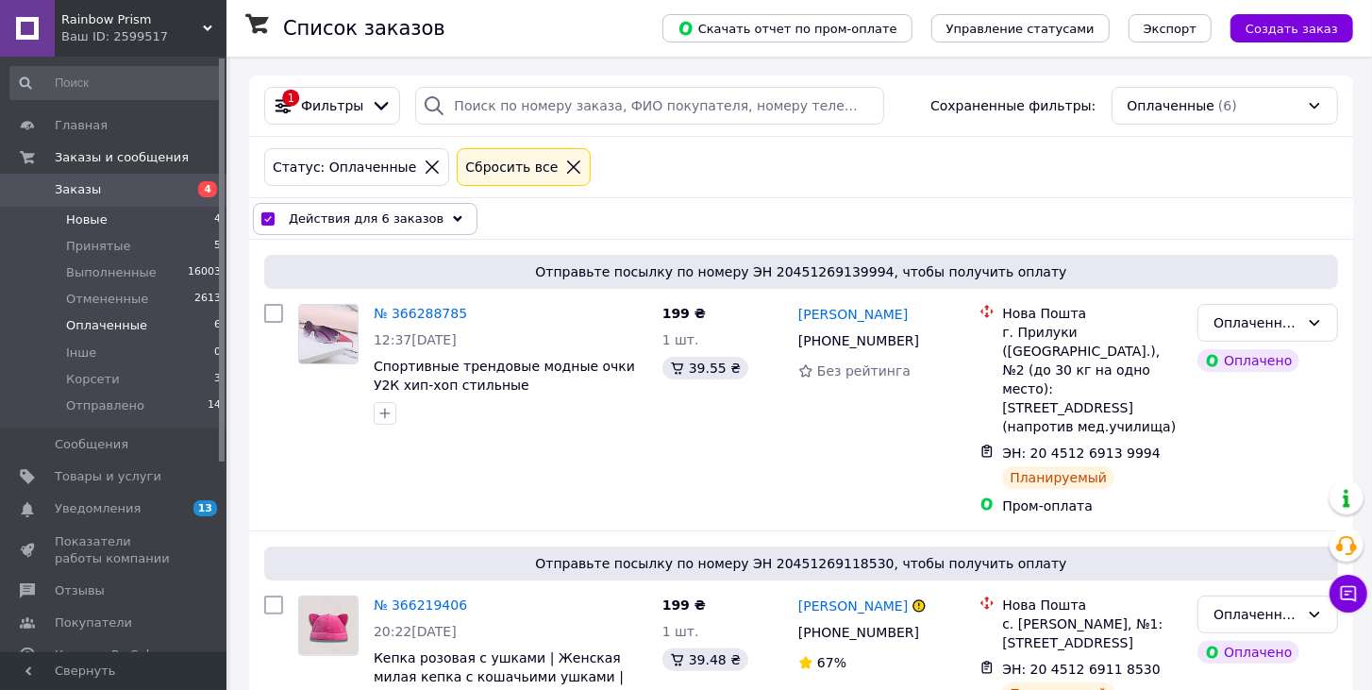
checkbox input "false"
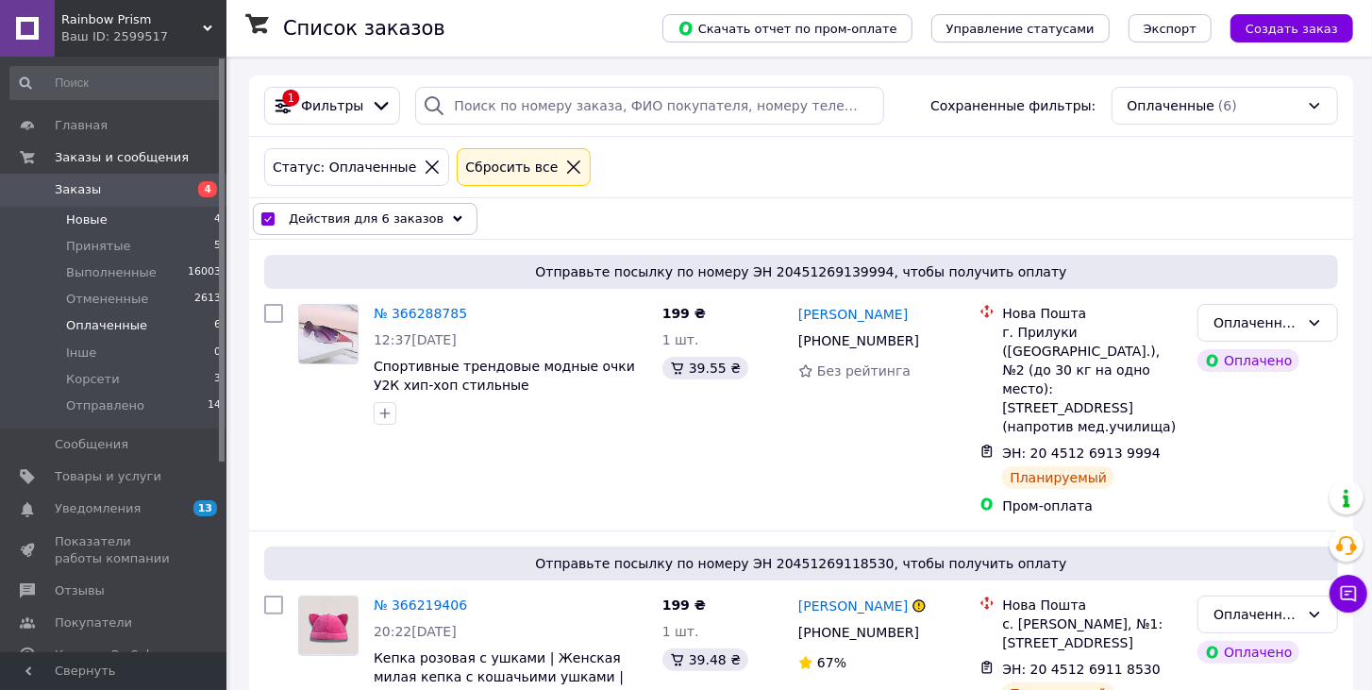
checkbox input "false"
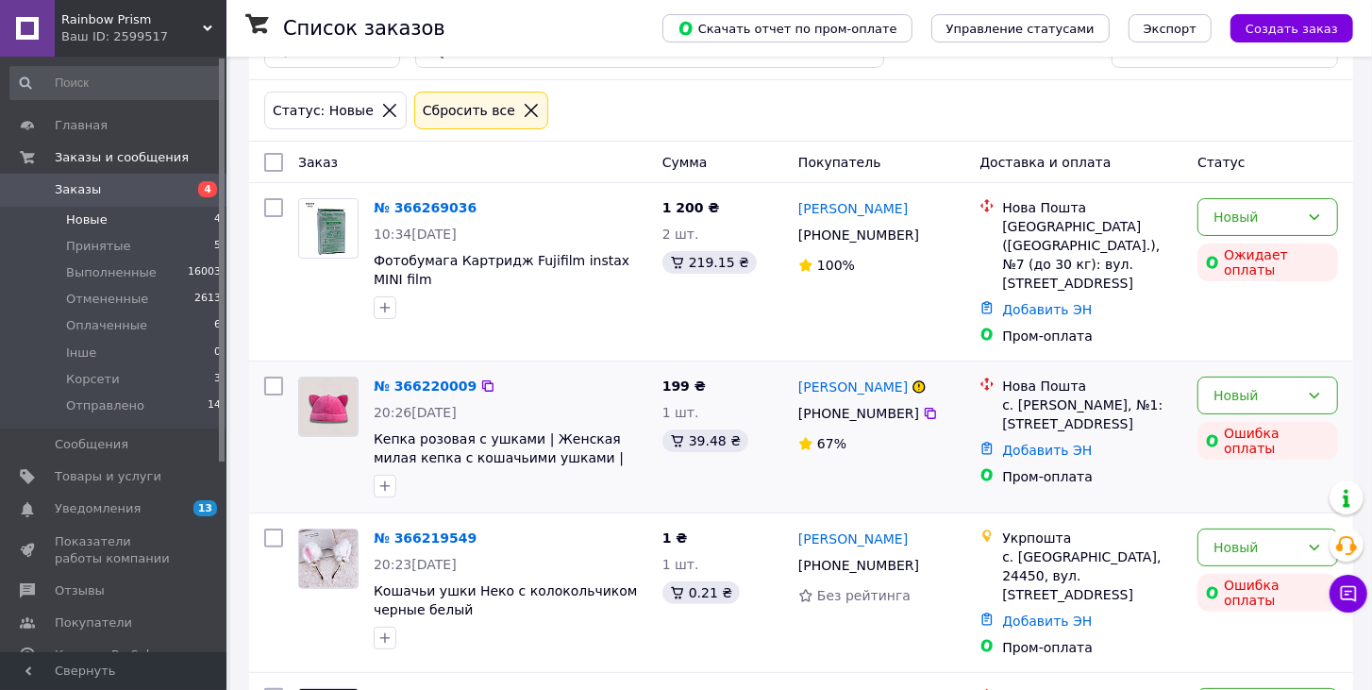
scroll to position [241, 0]
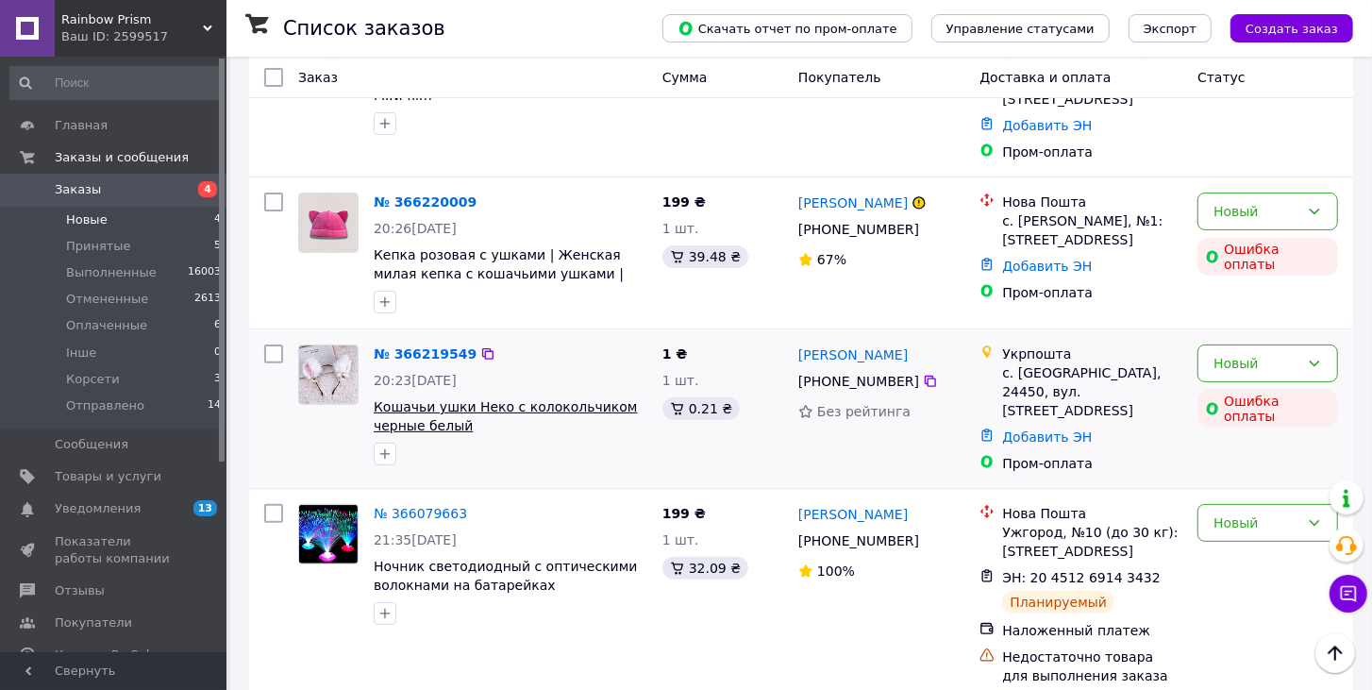
drag, startPoint x: 416, startPoint y: 387, endPoint x: 415, endPoint y: 396, distance: 9.5
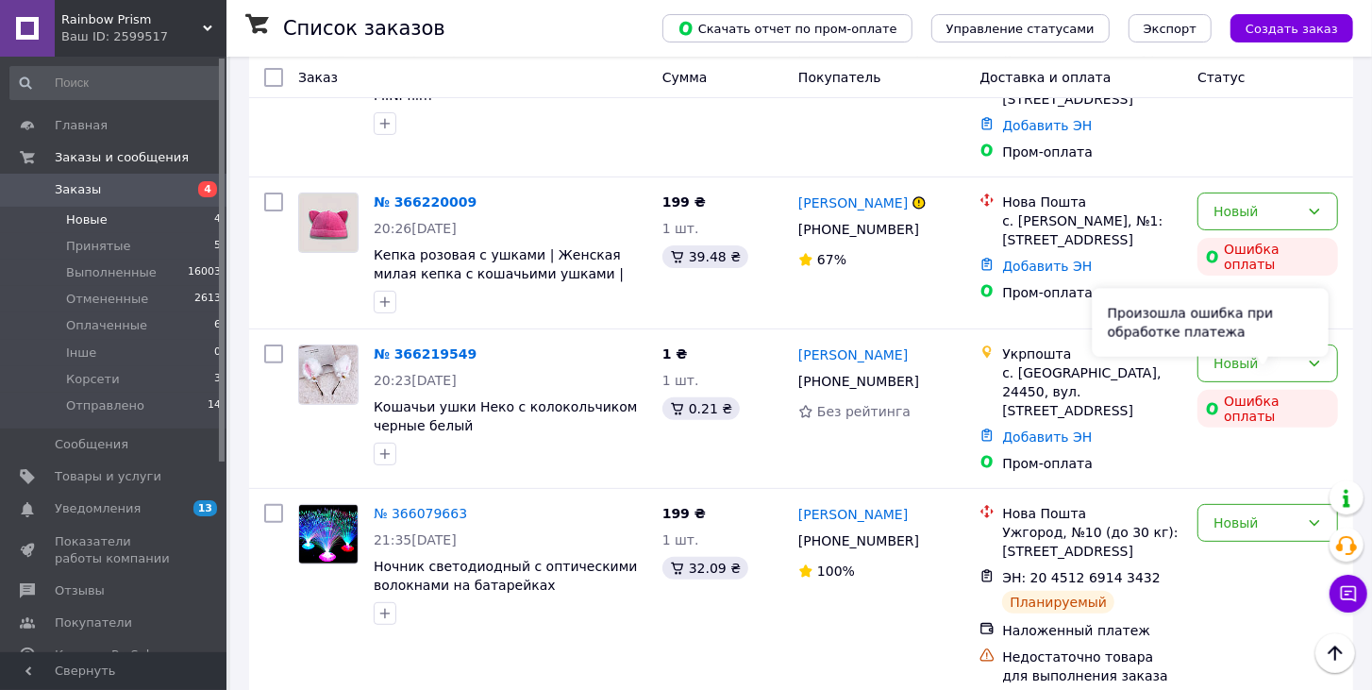
click at [1272, 331] on div "Произошла ошибка при обработке платежа" at bounding box center [1211, 323] width 236 height 68
click at [1287, 344] on div "Новый" at bounding box center [1267, 363] width 141 height 38
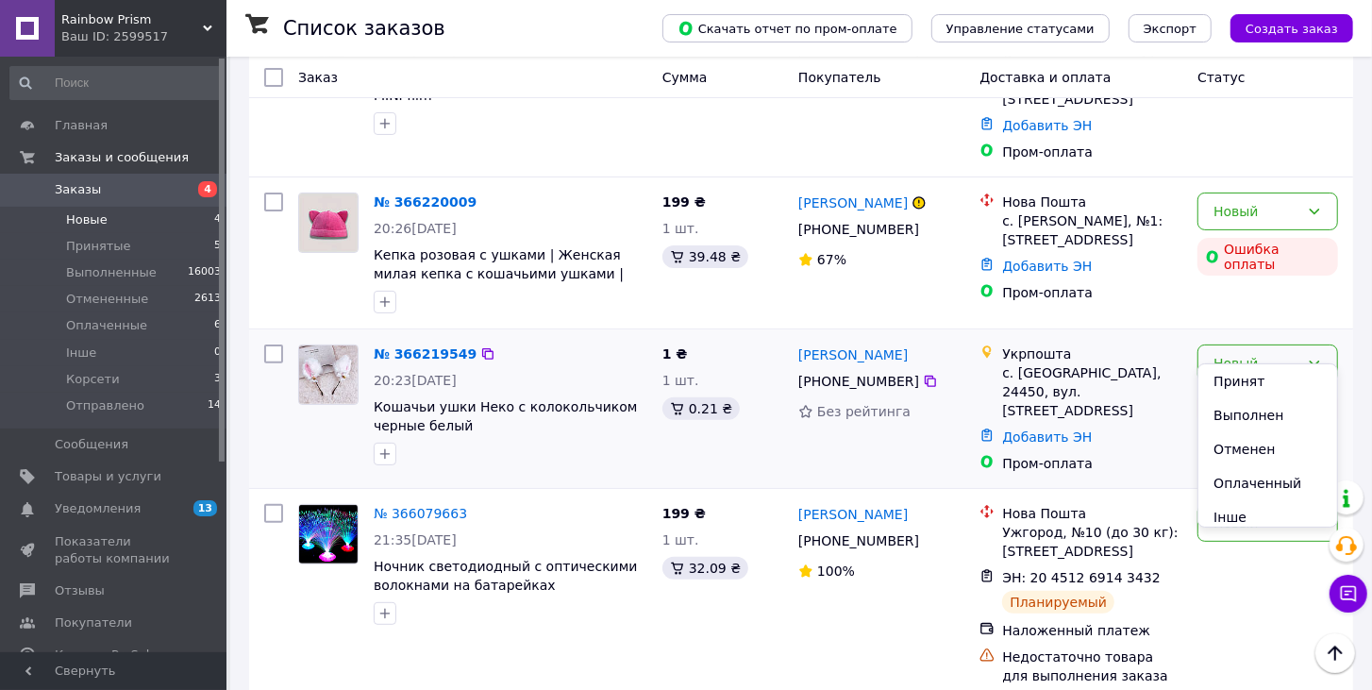
click at [1251, 446] on li "Отменен" at bounding box center [1267, 449] width 139 height 34
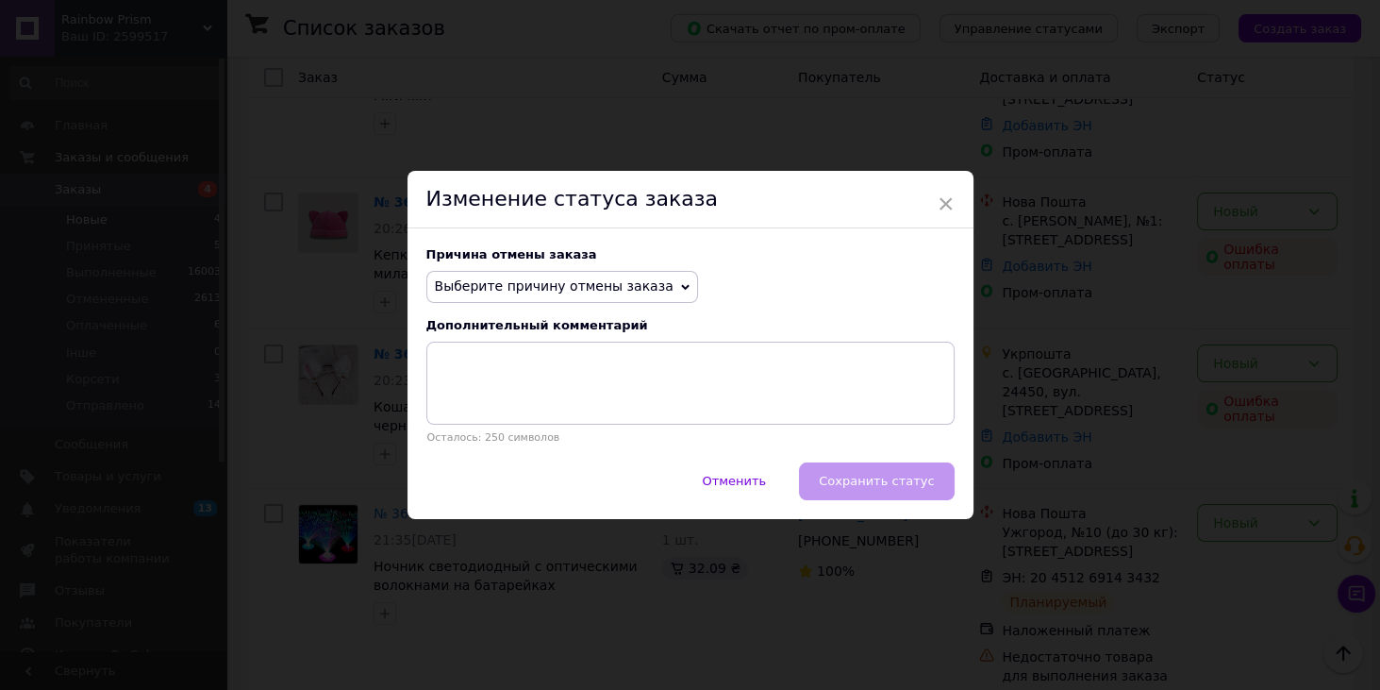
drag, startPoint x: 610, startPoint y: 289, endPoint x: 596, endPoint y: 299, distance: 16.8
click at [610, 288] on span "Выберите причину отмены заказа" at bounding box center [554, 285] width 239 height 15
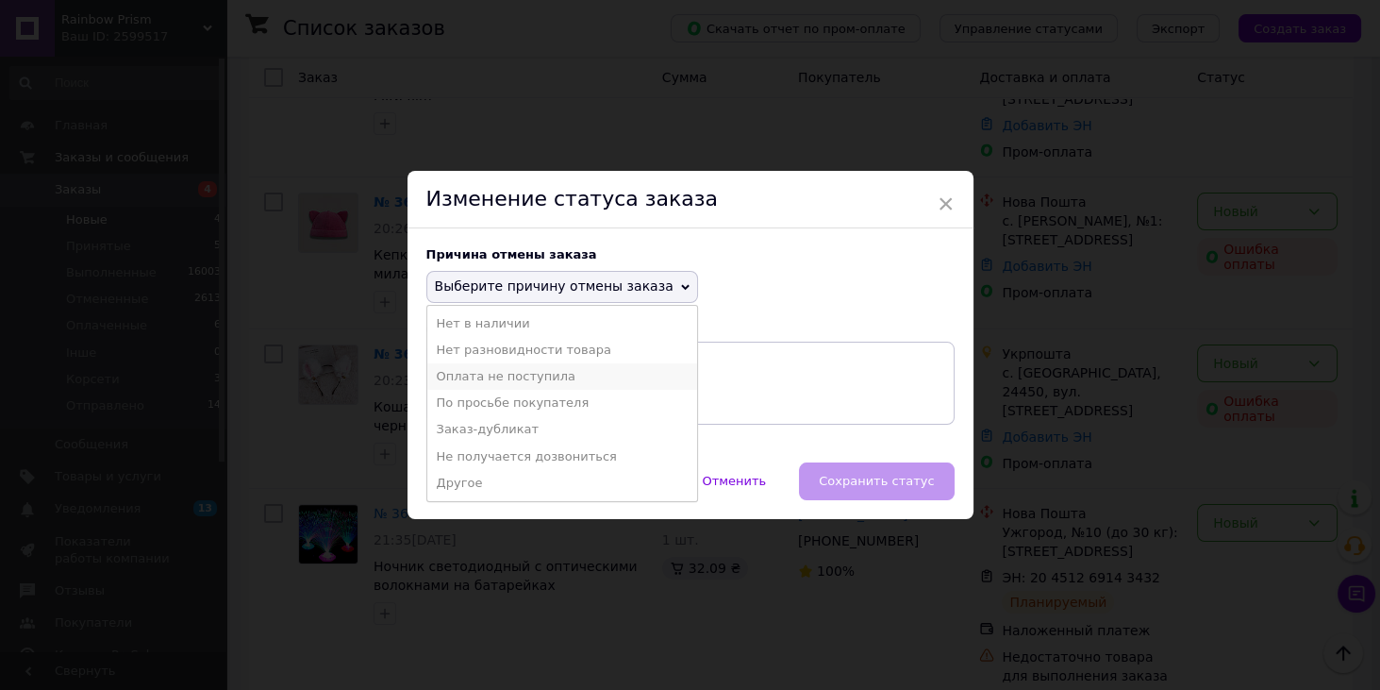
click at [516, 379] on li "Оплата не поступила" at bounding box center [562, 376] width 270 height 26
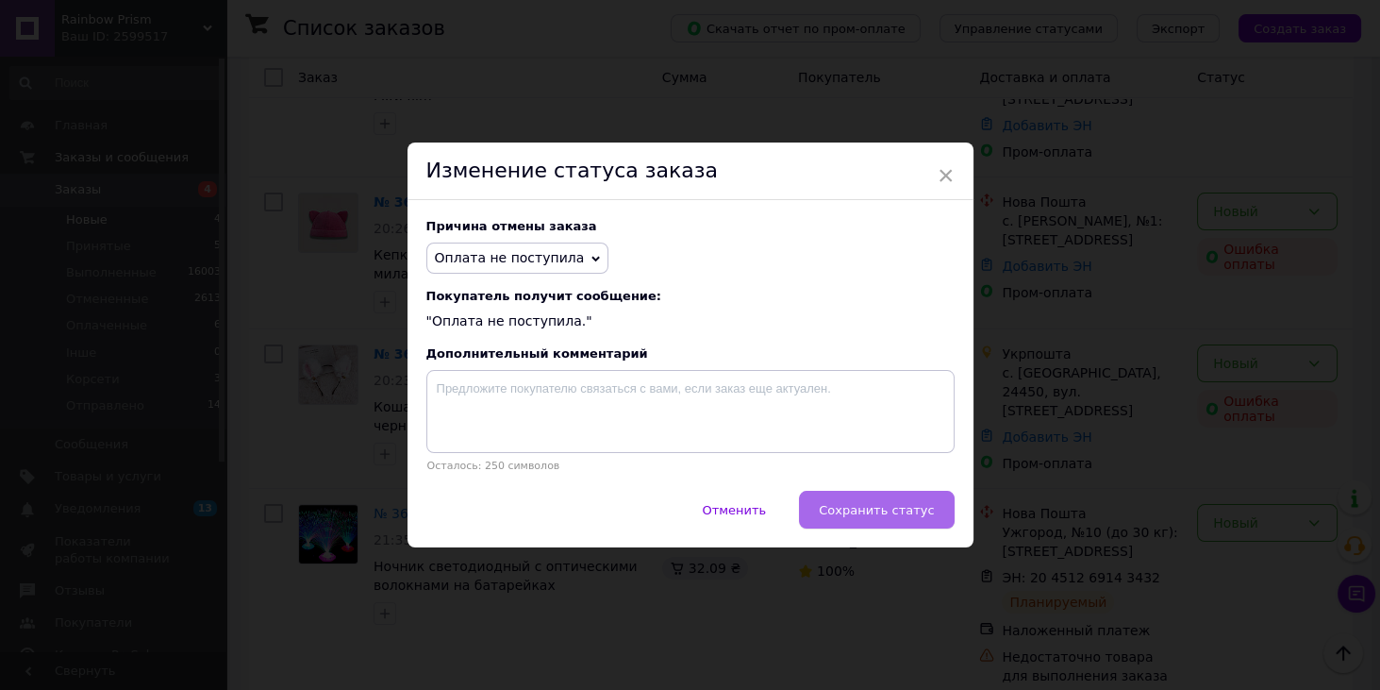
click at [916, 506] on span "Сохранить статус" at bounding box center [876, 510] width 115 height 14
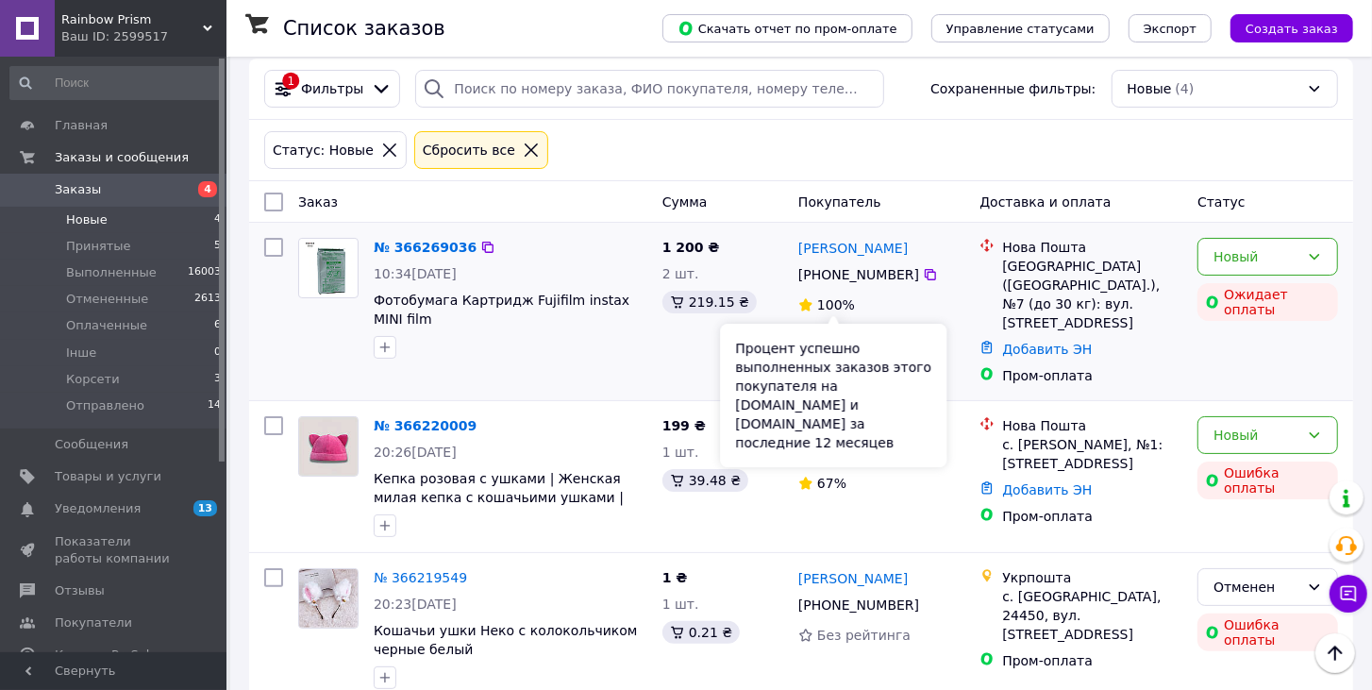
scroll to position [0, 0]
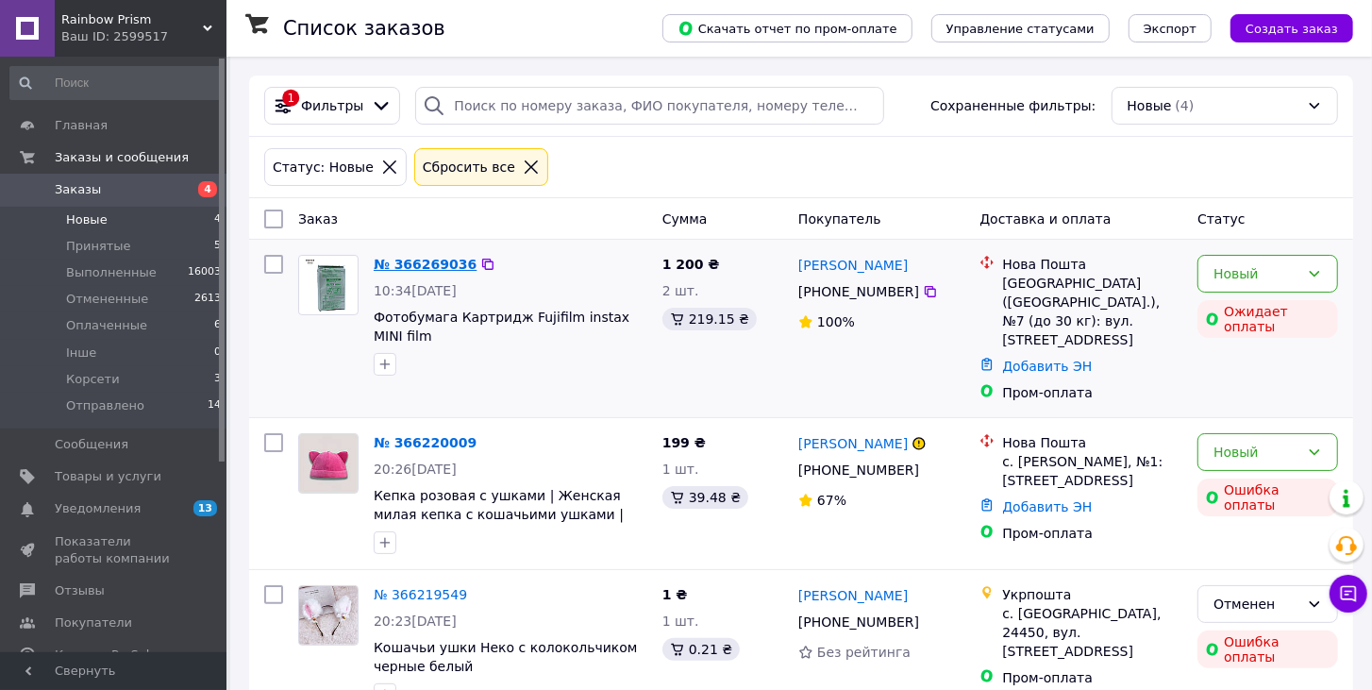
click at [439, 267] on link "№ 366269036" at bounding box center [425, 264] width 103 height 15
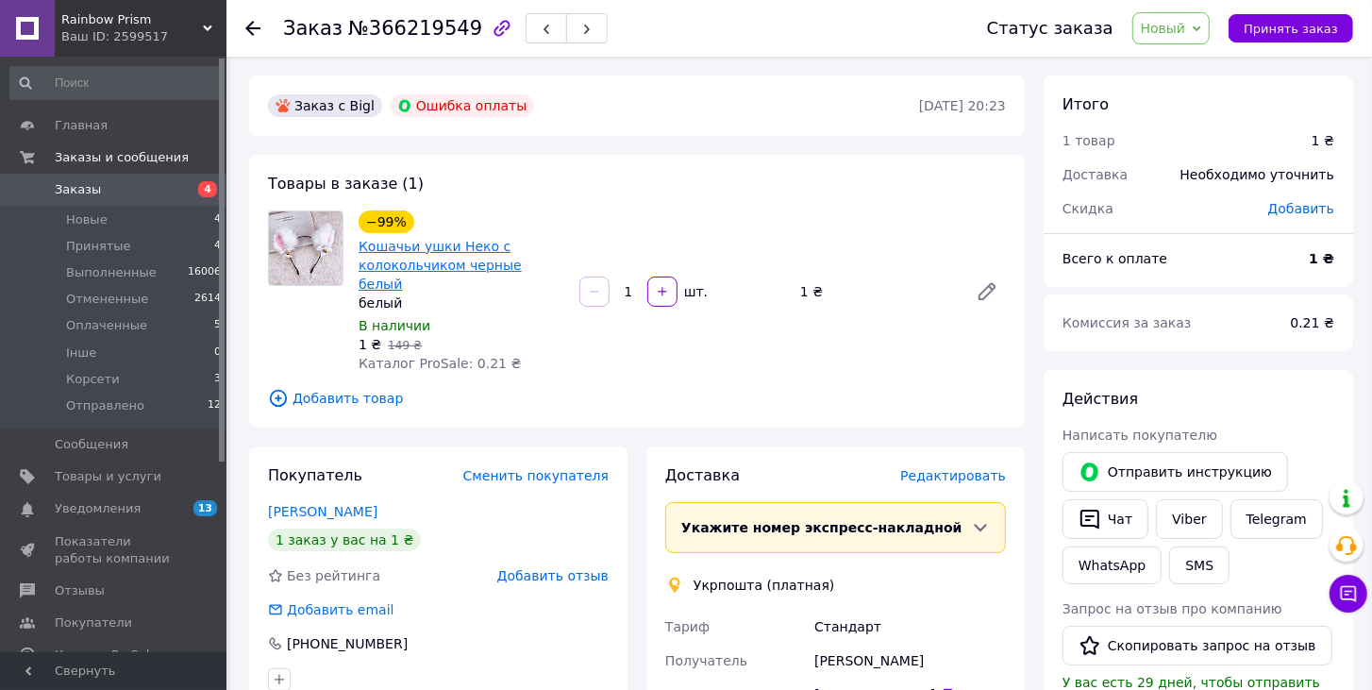
click at [415, 262] on link "Кошачьи ушки Неко с колокольчиком черные белый" at bounding box center [440, 265] width 163 height 53
